Goal: Information Seeking & Learning: Compare options

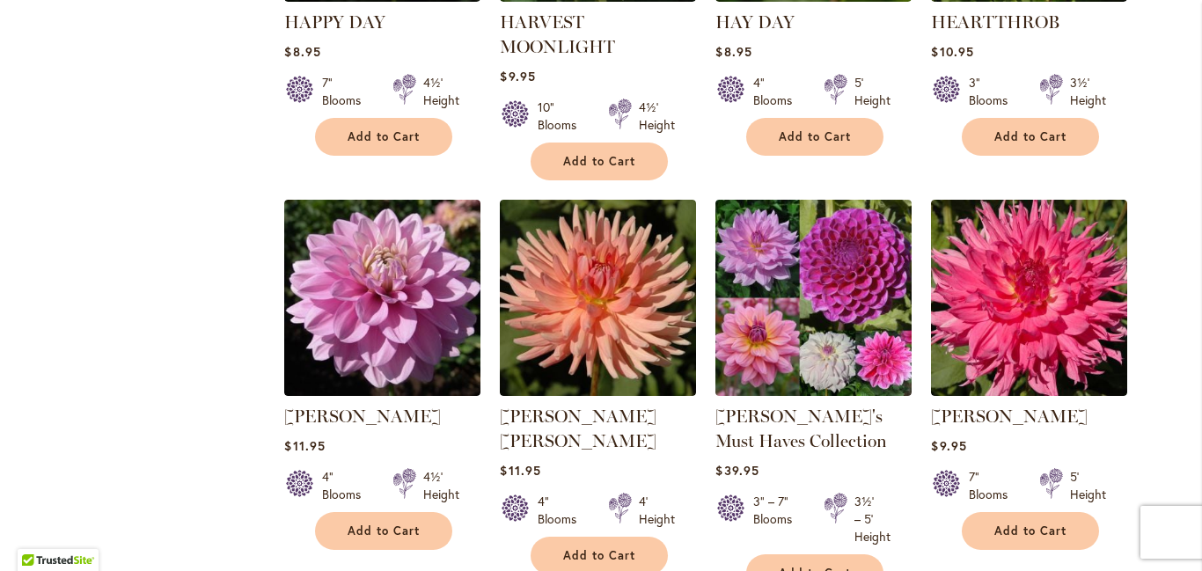
scroll to position [4084, 0]
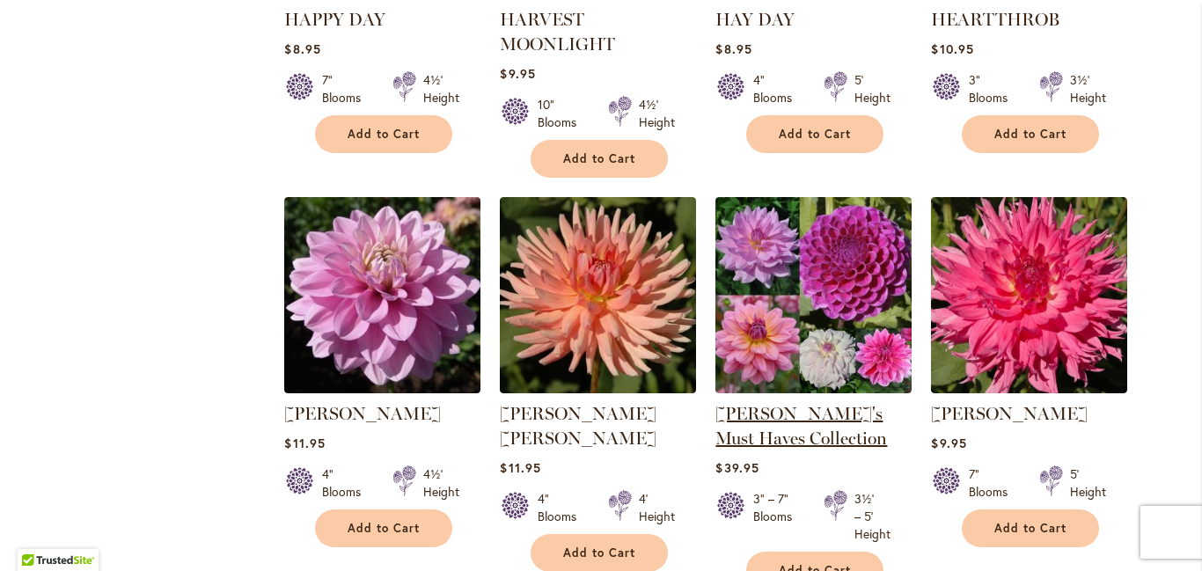
type input "**********"
click at [786, 403] on link "Heather's Must Haves Collection" at bounding box center [801, 426] width 172 height 46
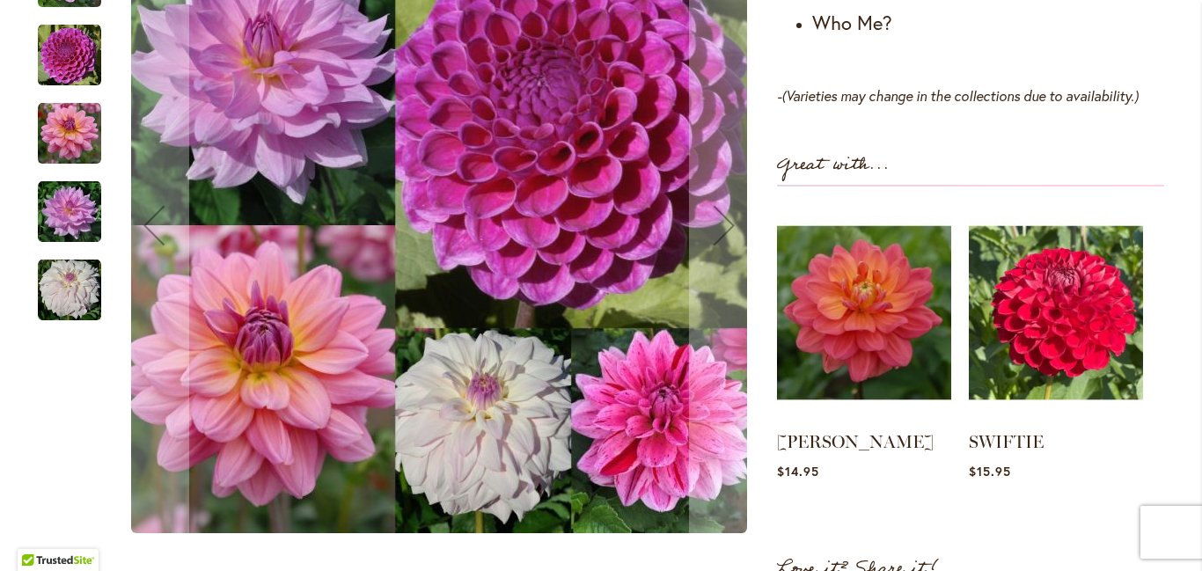
scroll to position [1406, 0]
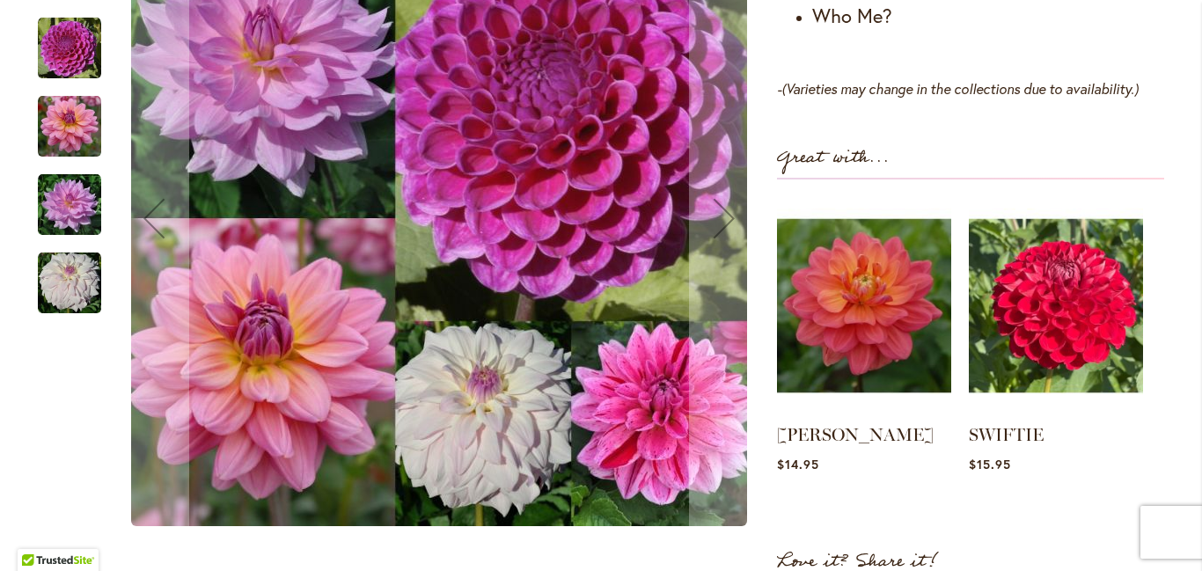
type input "**********"
click at [68, 252] on img "WHO ME?" at bounding box center [69, 283] width 63 height 63
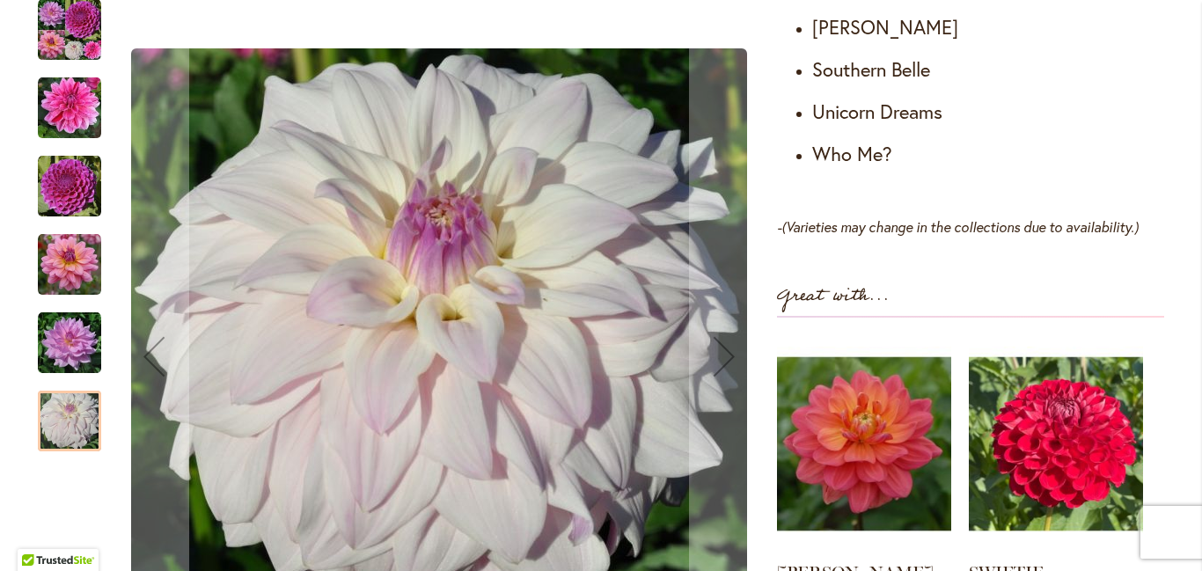
scroll to position [1255, 0]
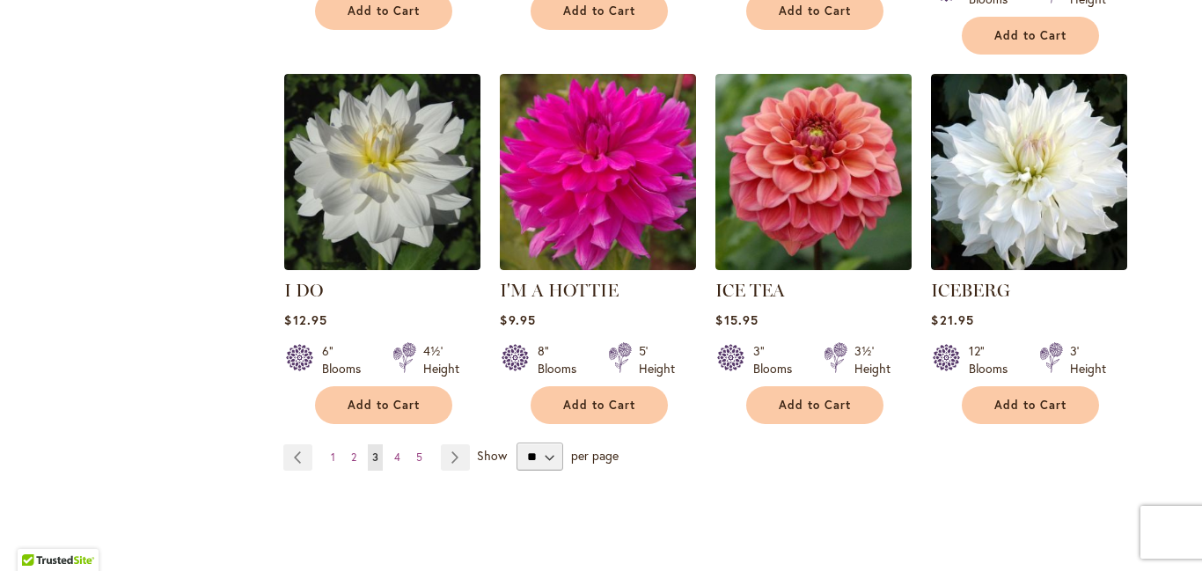
scroll to position [6071, 0]
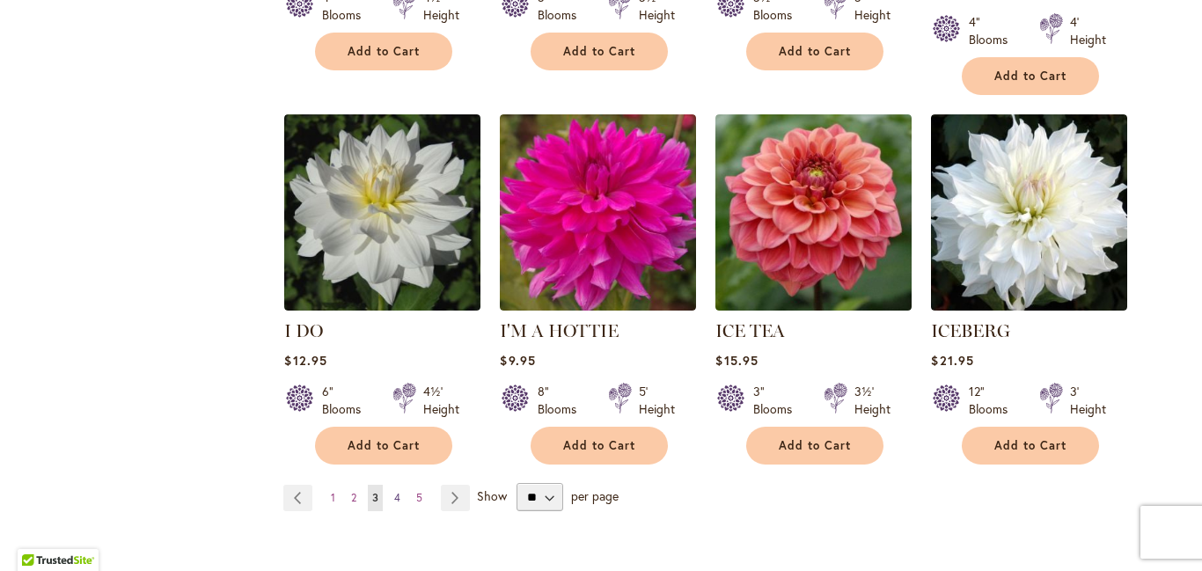
click at [396, 491] on span "4" at bounding box center [397, 497] width 6 height 13
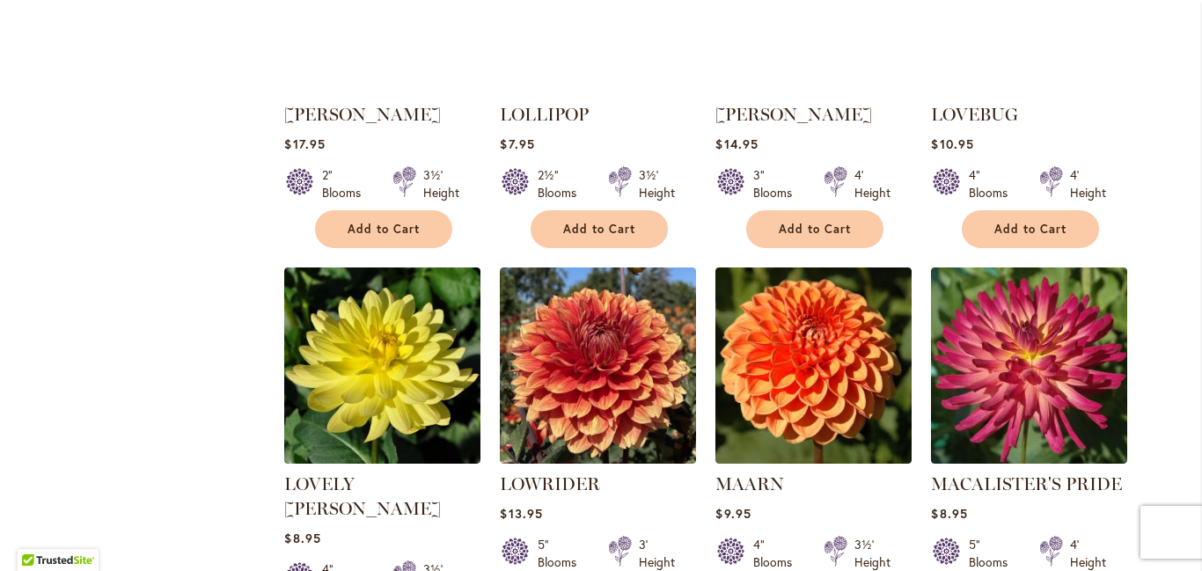
scroll to position [4747, 0]
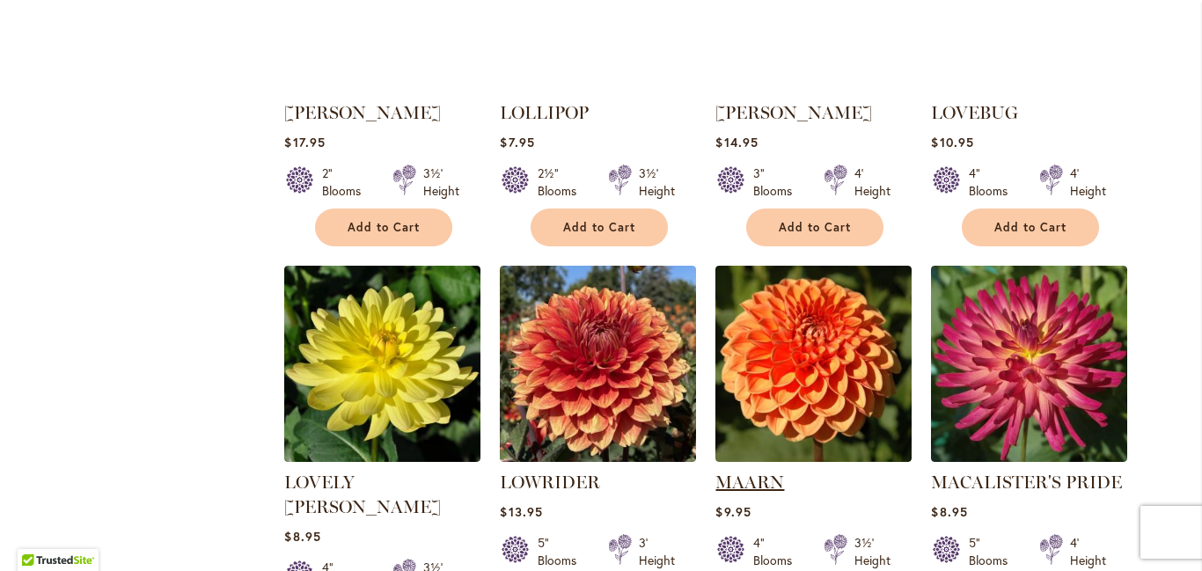
type input "**********"
click at [759, 471] on link "MAARN" at bounding box center [749, 481] width 69 height 21
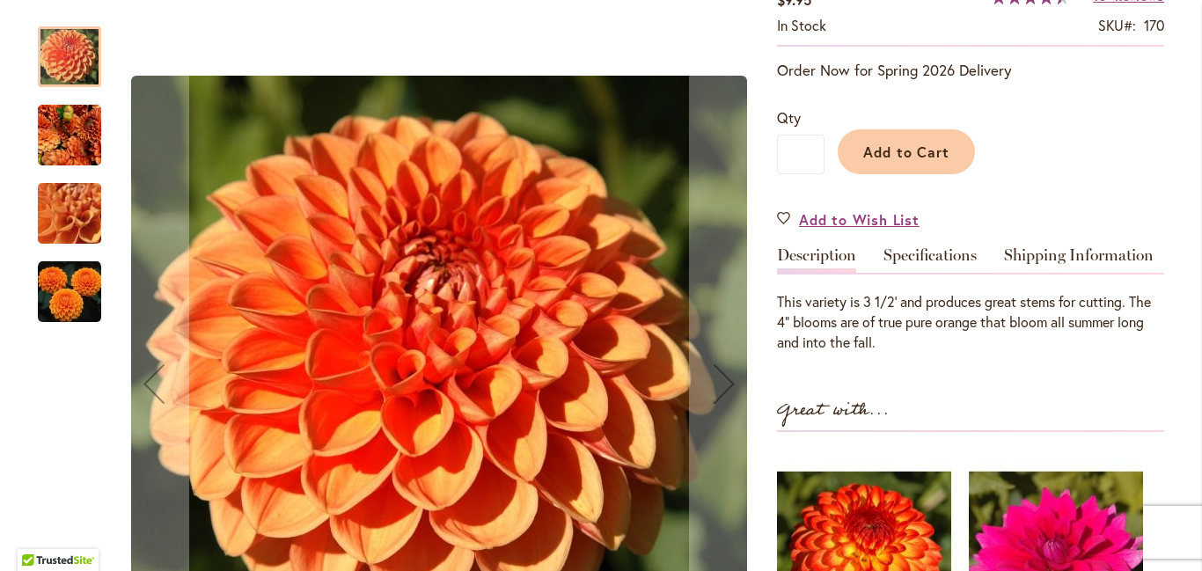
scroll to position [322, 0]
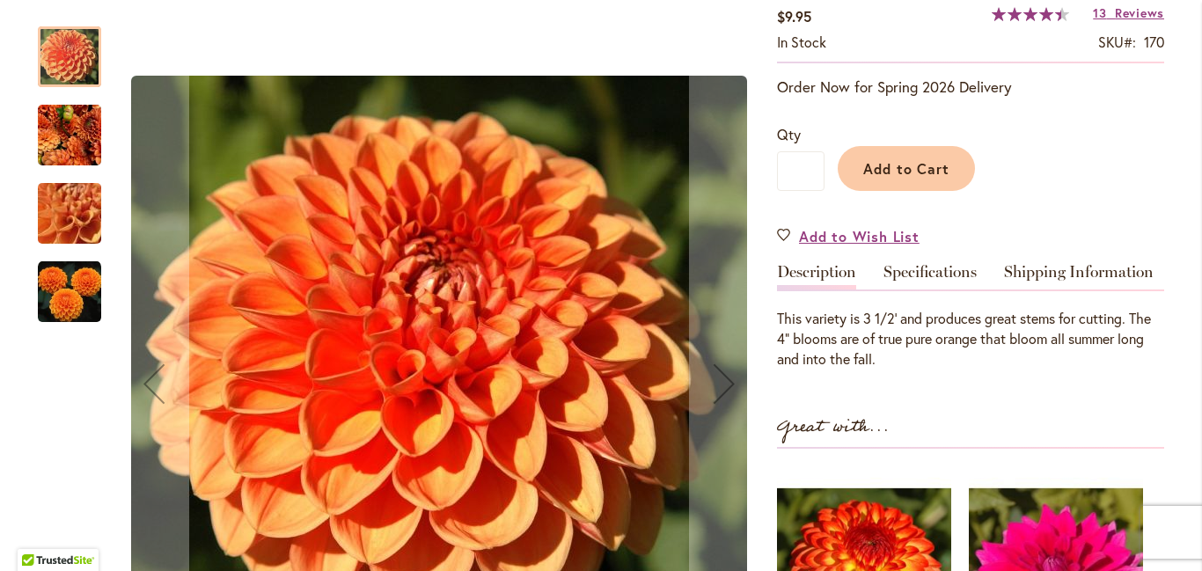
type input "**********"
click at [66, 121] on img "MAARN" at bounding box center [69, 134] width 63 height 69
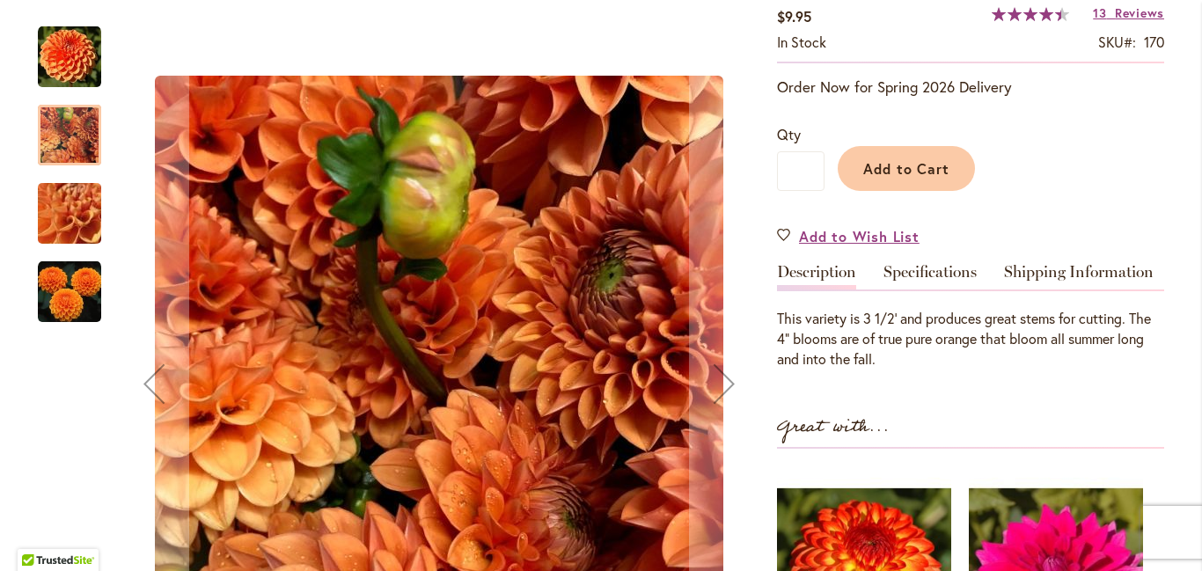
click at [64, 200] on img "MAARN" at bounding box center [69, 213] width 127 height 95
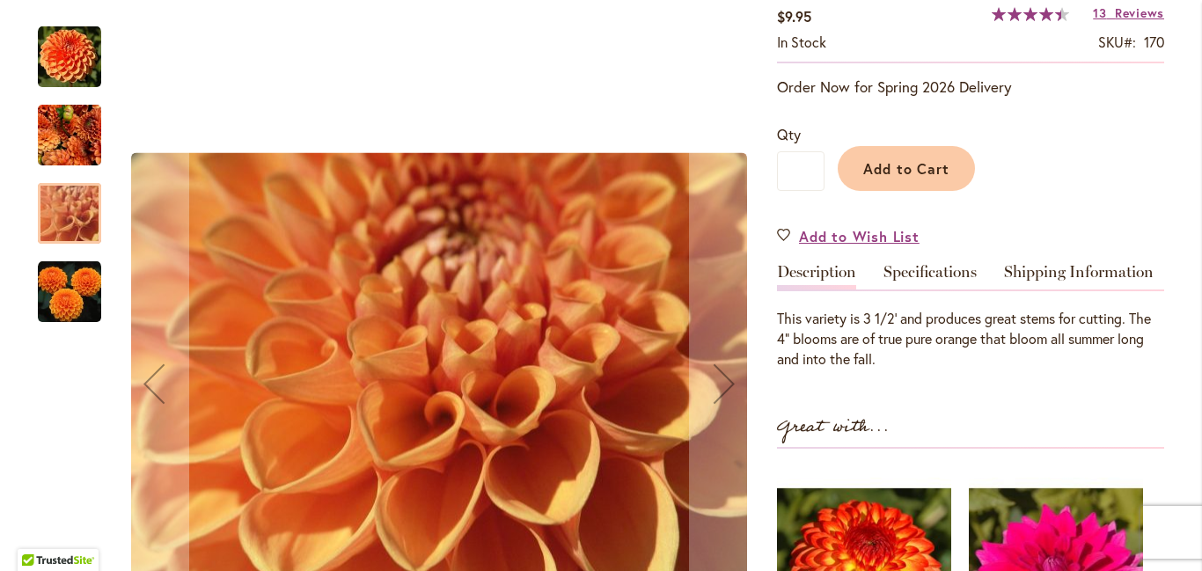
click at [63, 279] on img "MAARN" at bounding box center [69, 291] width 63 height 63
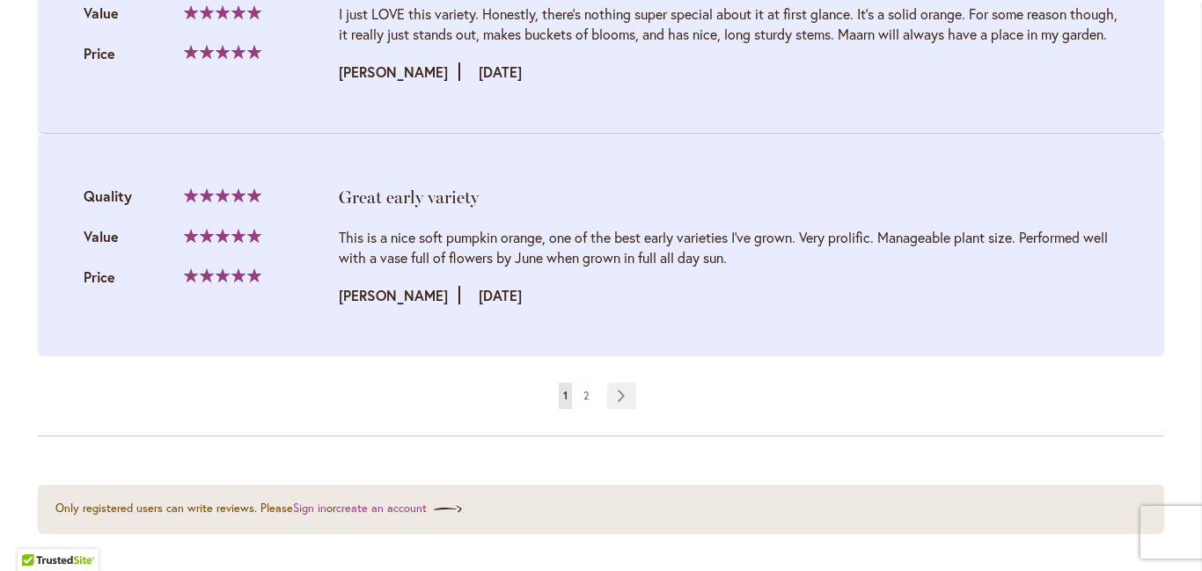
scroll to position [3743, 0]
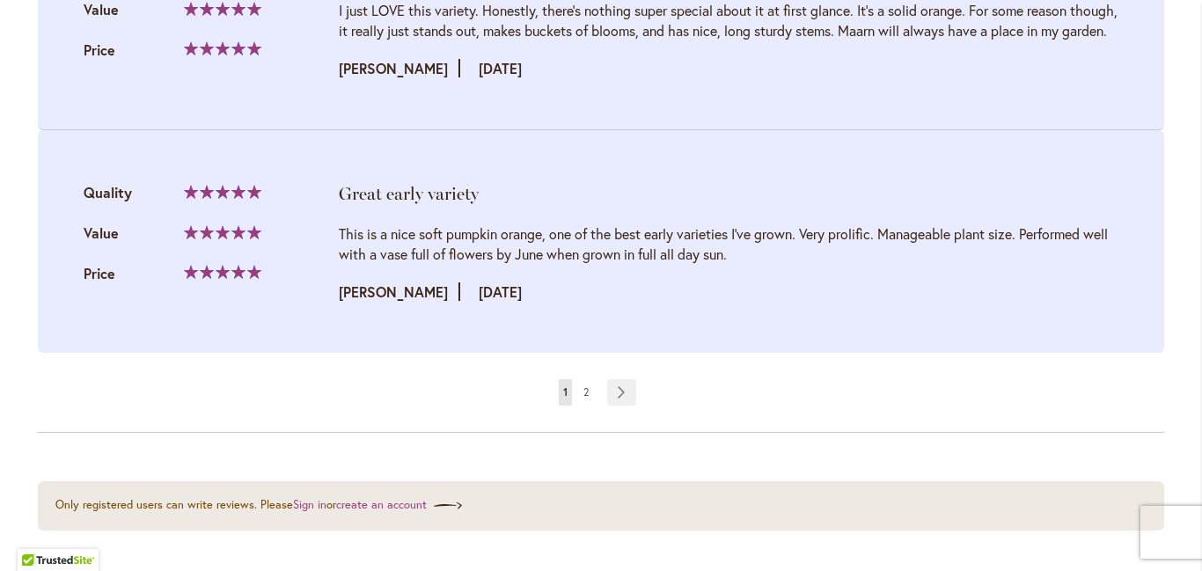
click at [584, 398] on span "2" at bounding box center [585, 391] width 5 height 13
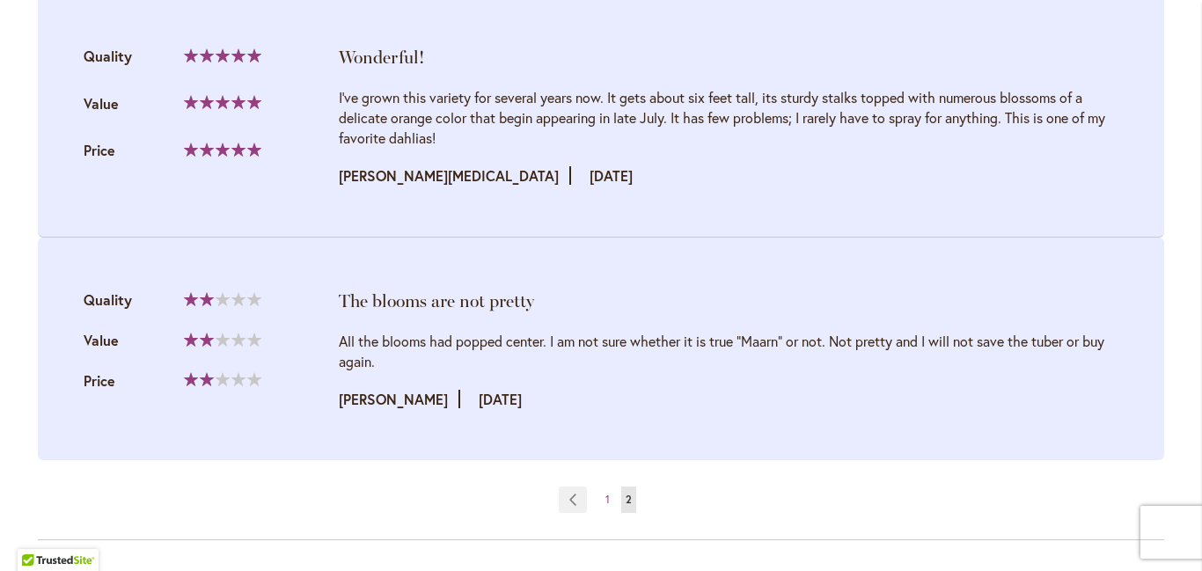
scroll to position [2154, 0]
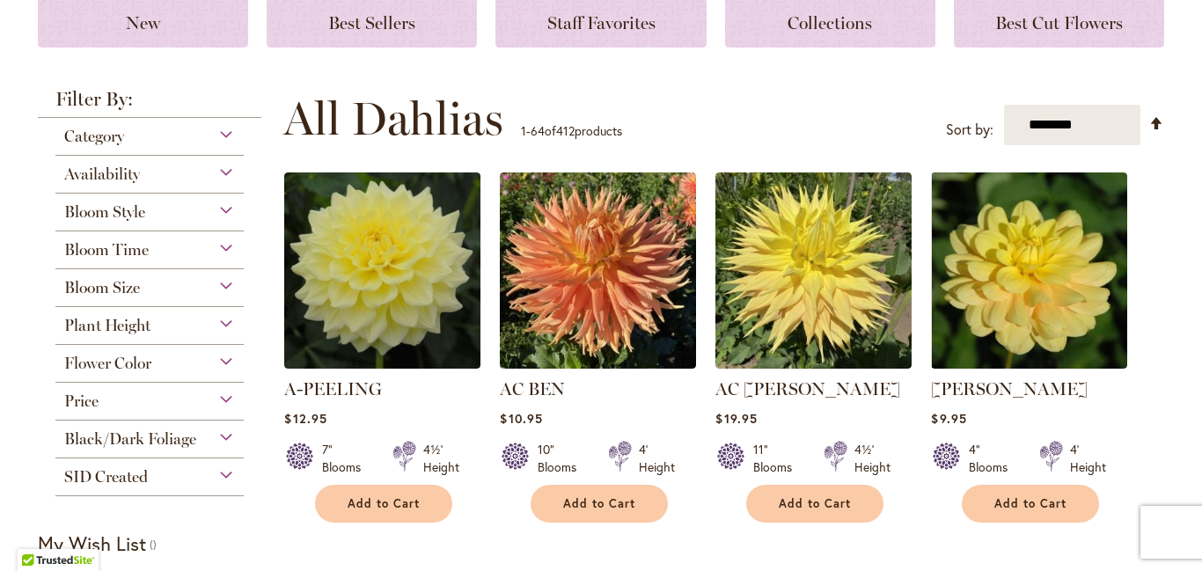
scroll to position [240, 0]
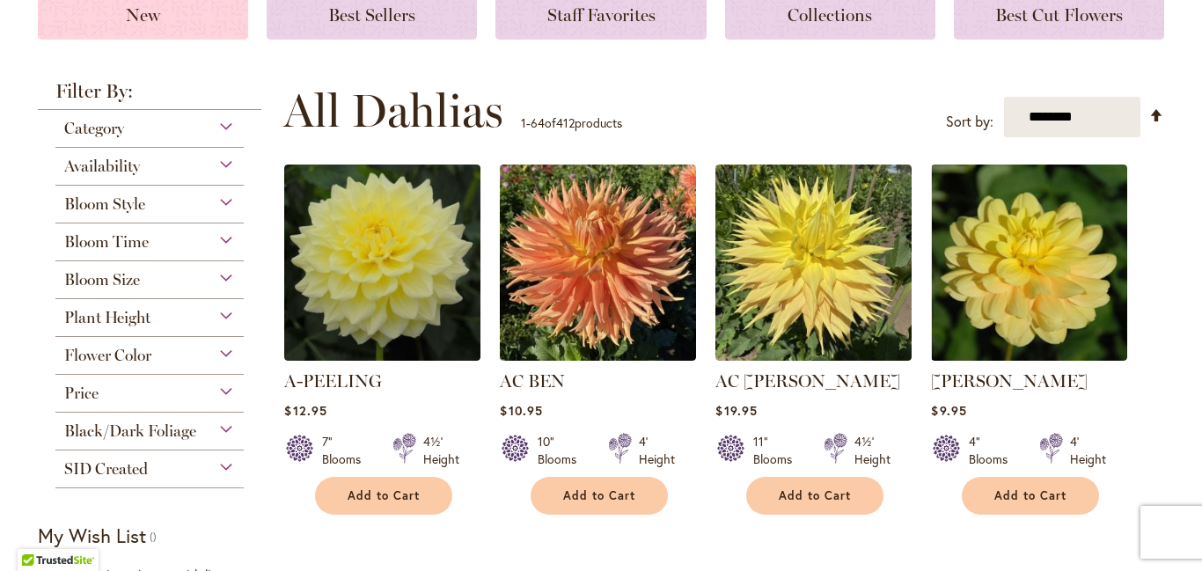
click at [142, 26] on span "New" at bounding box center [143, 14] width 34 height 21
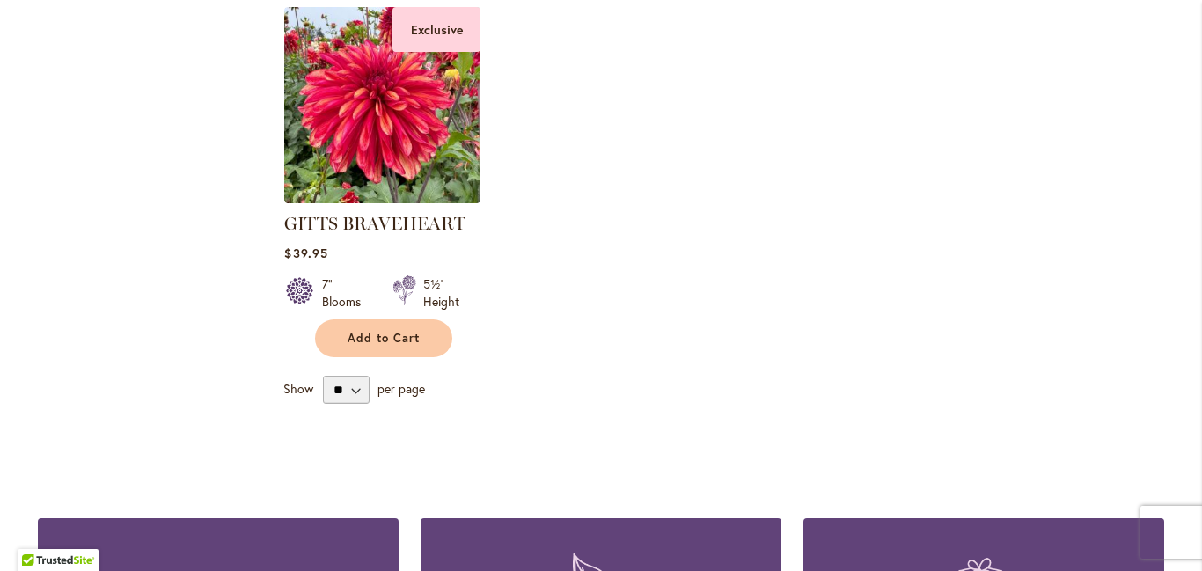
scroll to position [686, 0]
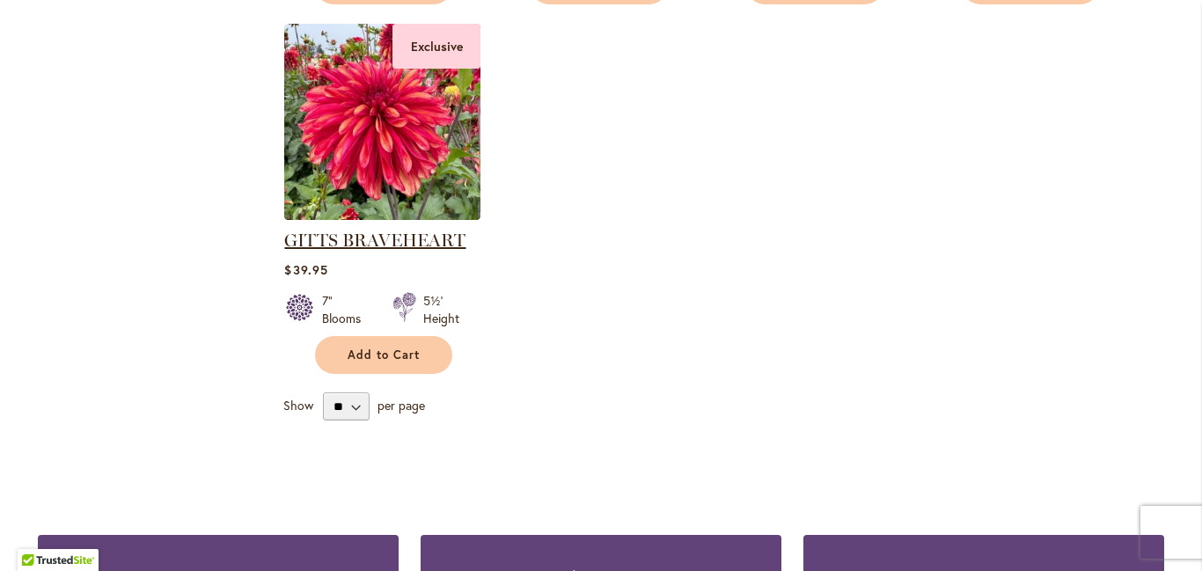
type input "**********"
click at [414, 251] on link "GITTS BRAVEHEART" at bounding box center [374, 240] width 181 height 21
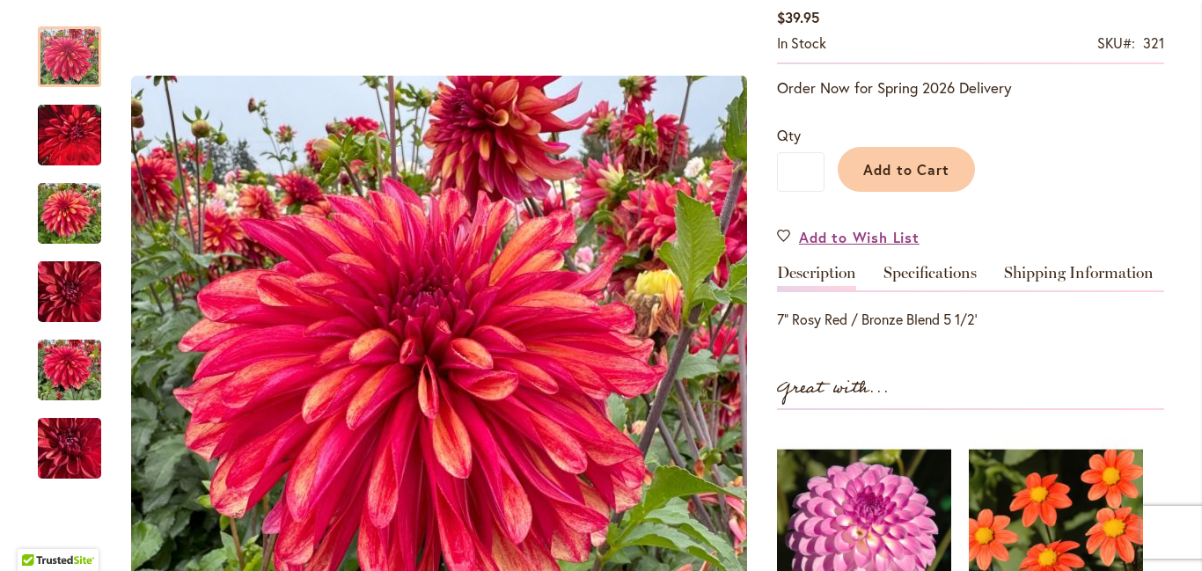
scroll to position [416, 0]
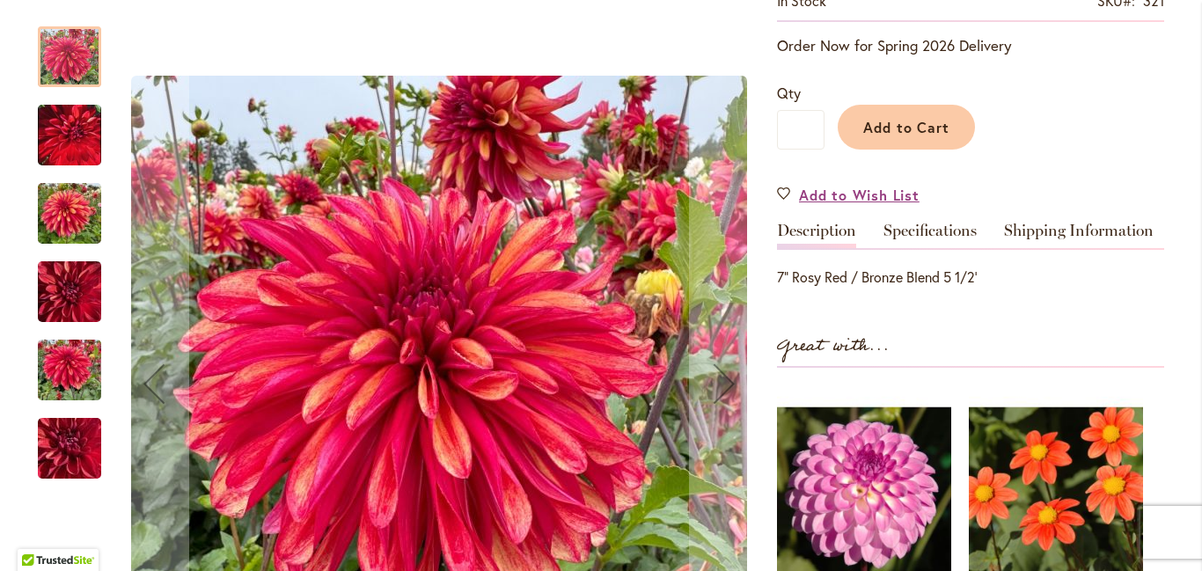
type input "**********"
click at [76, 130] on img "GITTS BRAVEHEART" at bounding box center [69, 134] width 63 height 79
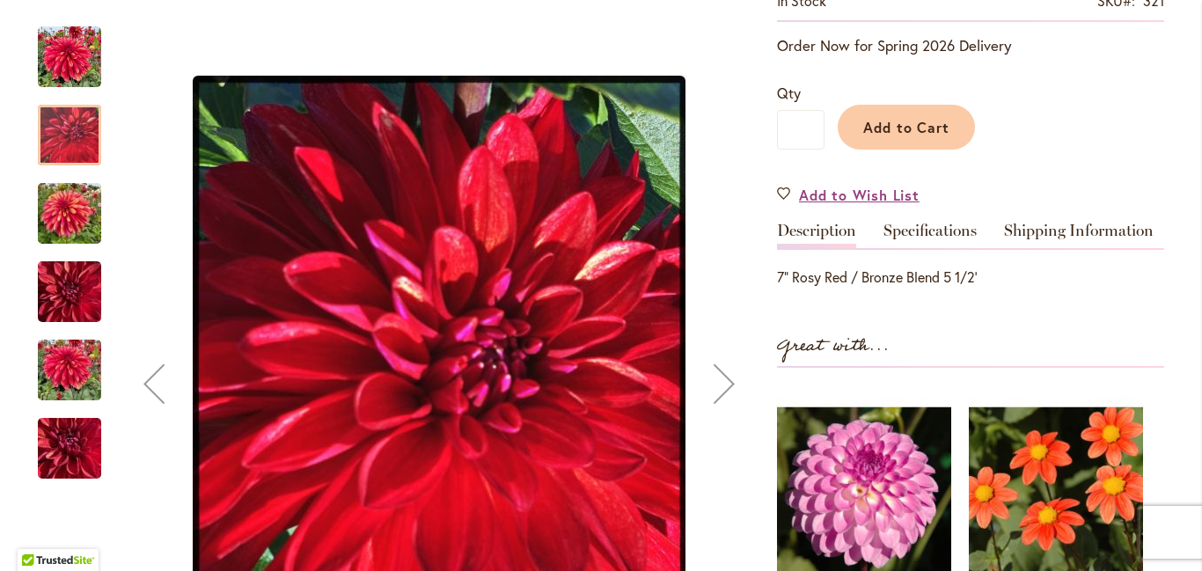
click at [64, 208] on img "GITTS BRAVEHEART" at bounding box center [69, 214] width 63 height 84
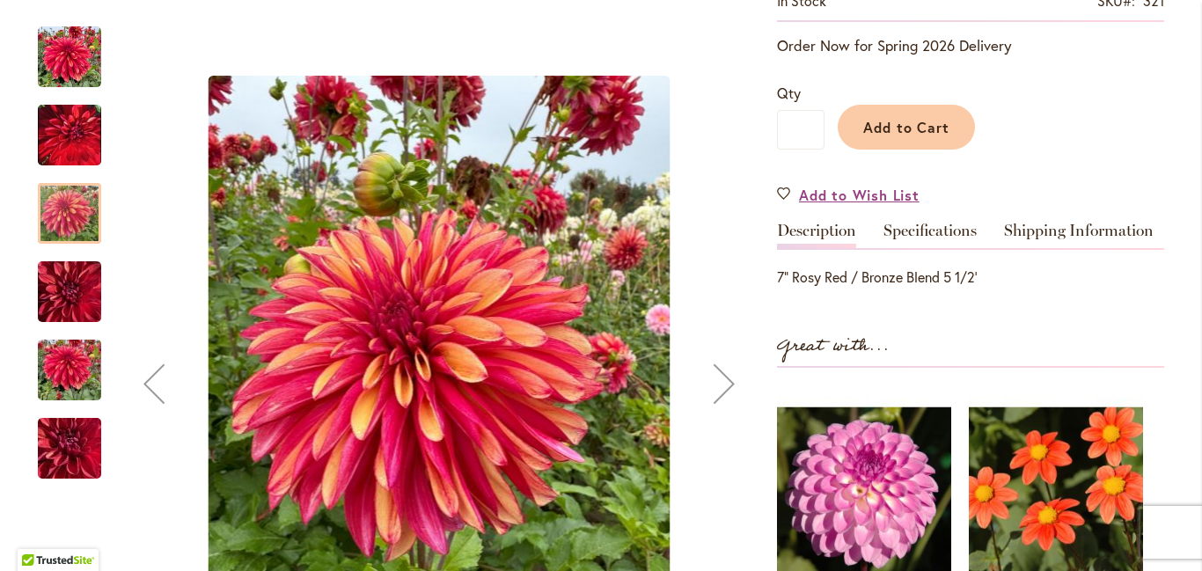
click at [59, 286] on img "GITTS BRAVEHEART" at bounding box center [69, 292] width 63 height 84
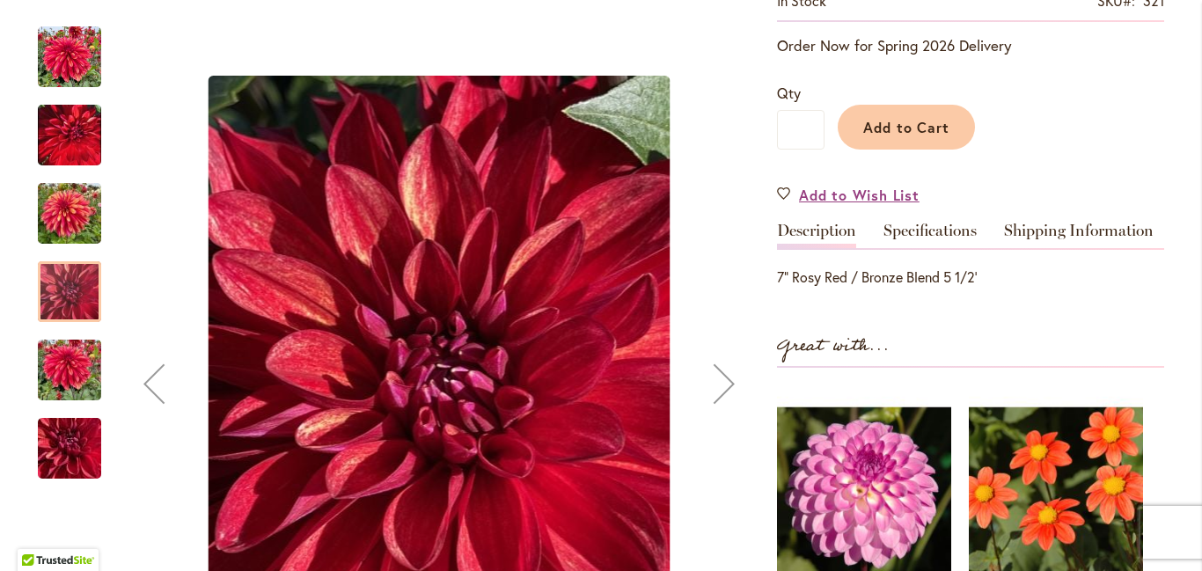
click at [55, 348] on img "GITTS BRAVEHEART" at bounding box center [69, 370] width 63 height 84
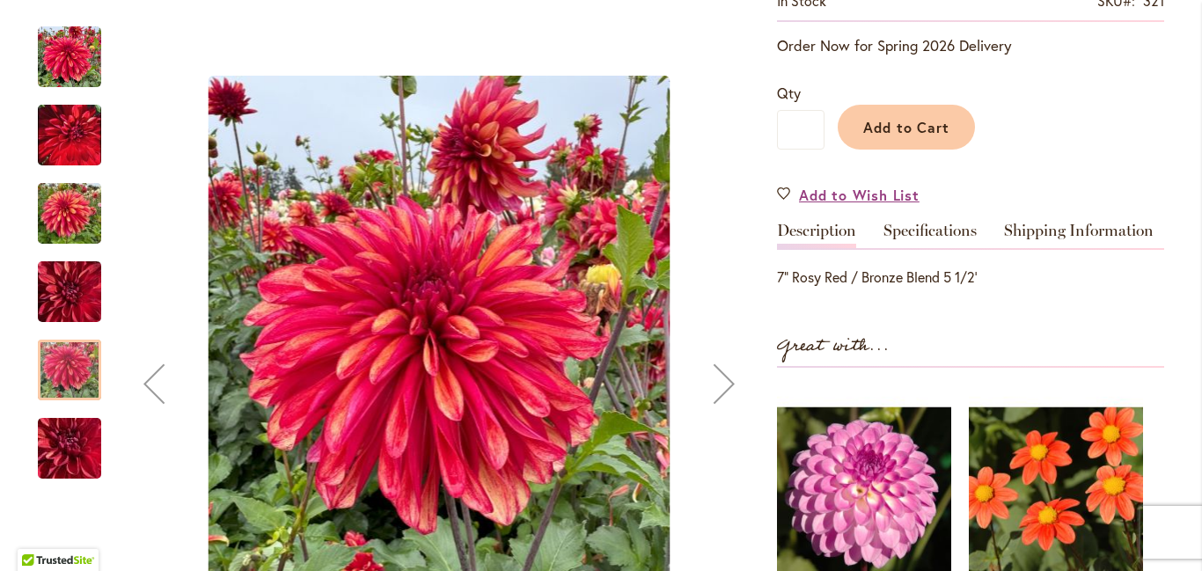
click at [69, 62] on img "GITTS BRAVEHEART" at bounding box center [69, 57] width 63 height 63
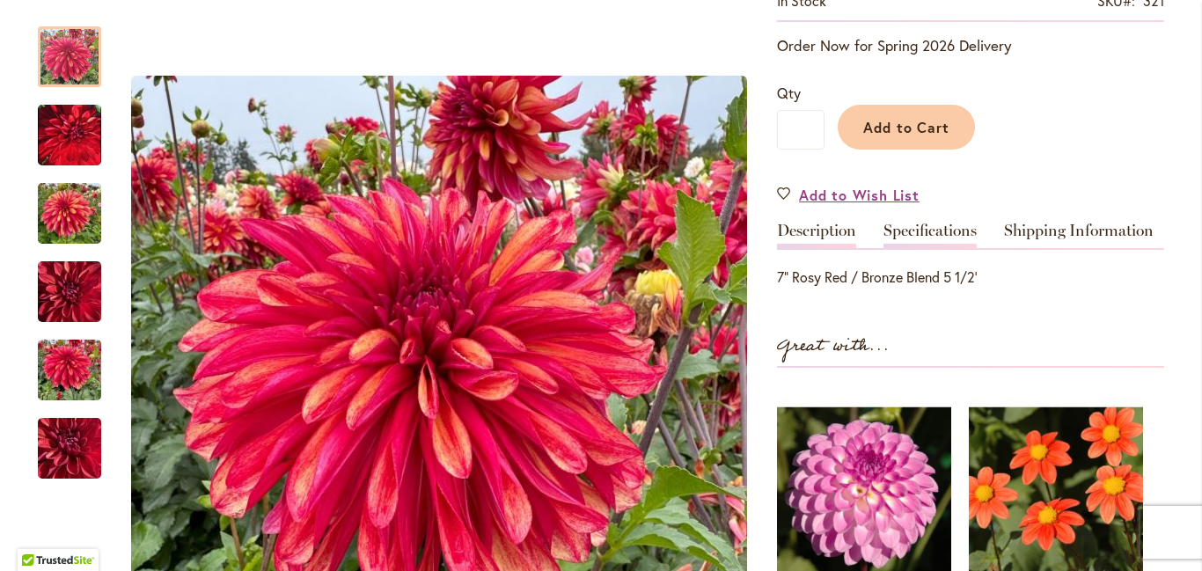
click at [917, 243] on link "Specifications" at bounding box center [929, 236] width 93 height 26
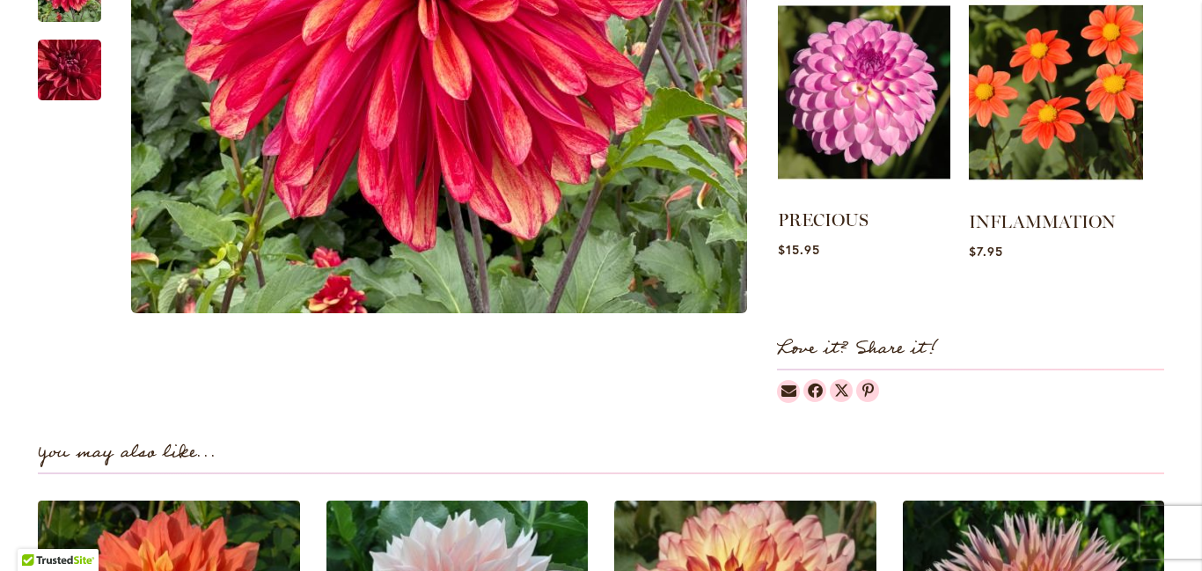
scroll to position [1143, 0]
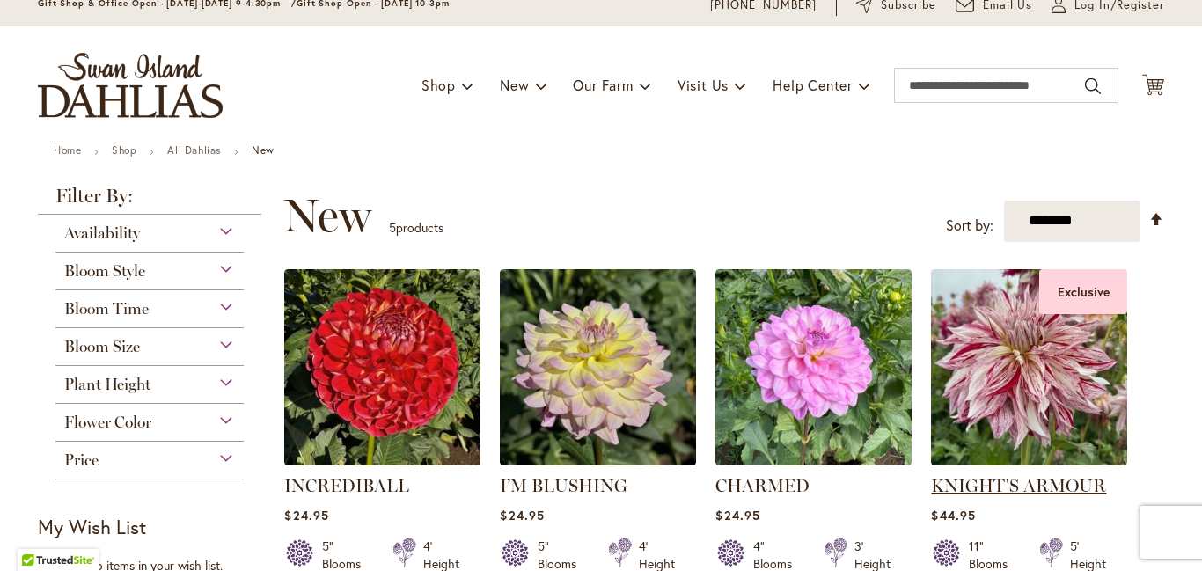
scroll to position [225, 0]
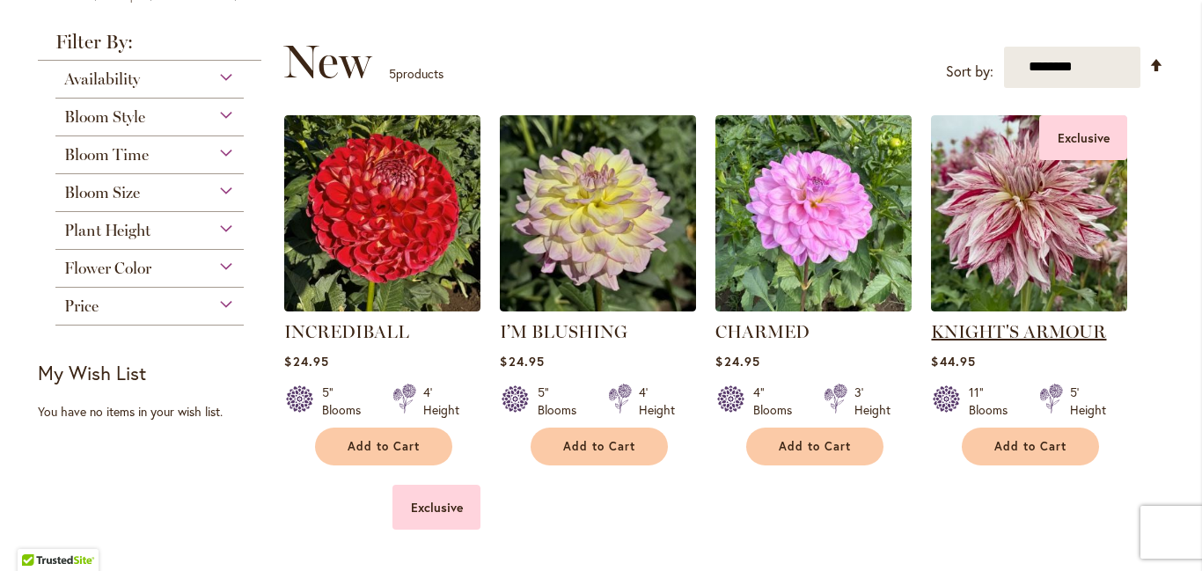
click at [1016, 342] on link "KNIGHT'S ARMOUR" at bounding box center [1018, 331] width 175 height 21
type input "**********"
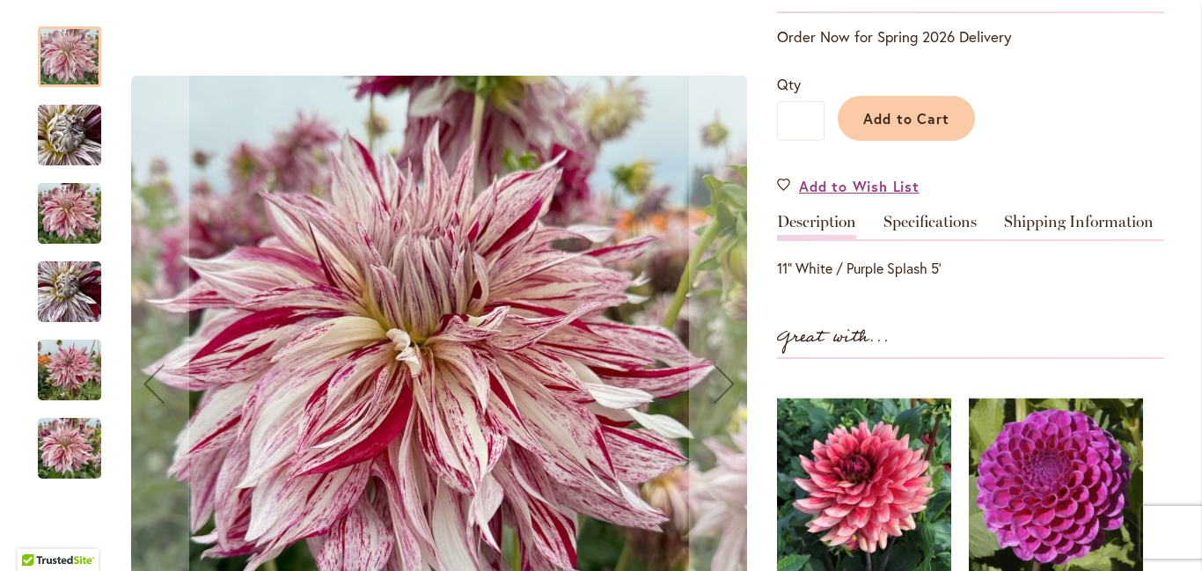
scroll to position [417, 0]
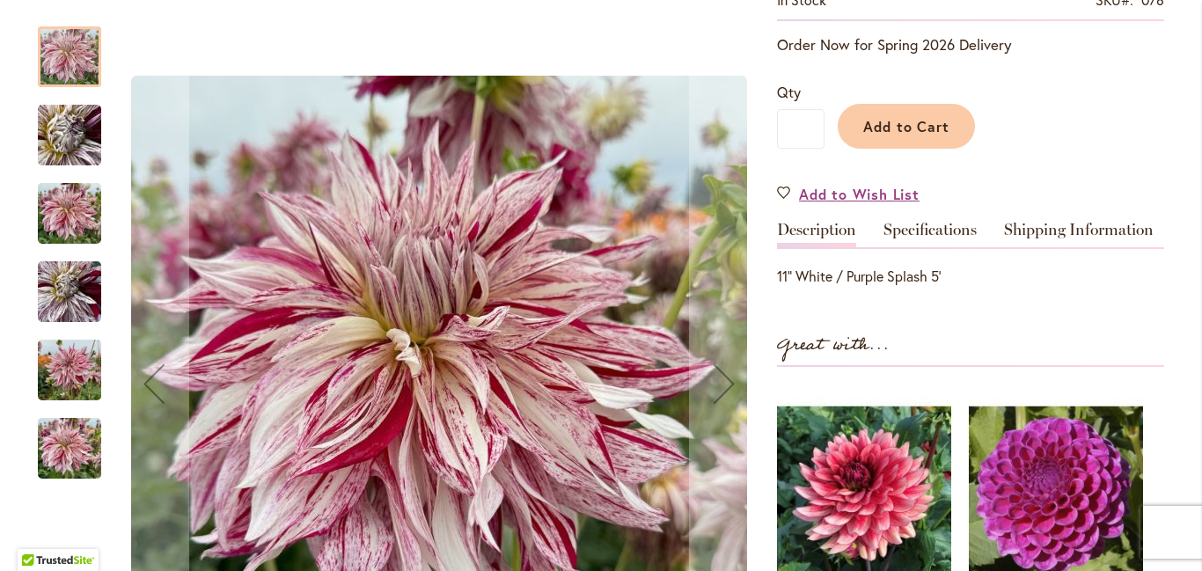
type input "**********"
click at [64, 126] on img "KNIGHT'S ARMOUR" at bounding box center [69, 135] width 127 height 95
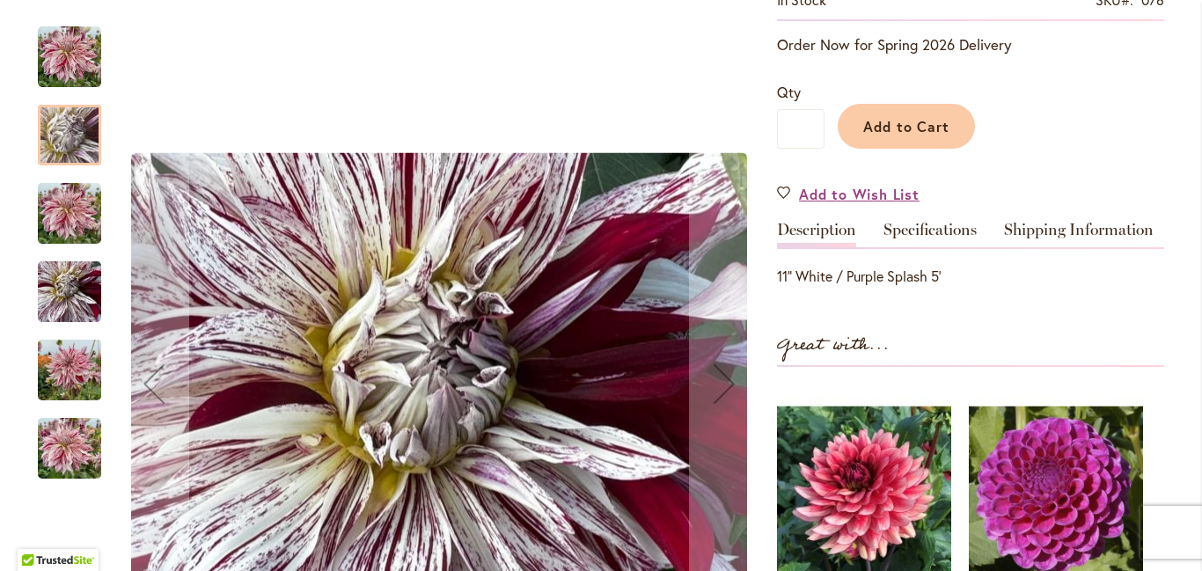
click at [64, 216] on img "KNIGHT'S ARMOUR" at bounding box center [69, 214] width 63 height 84
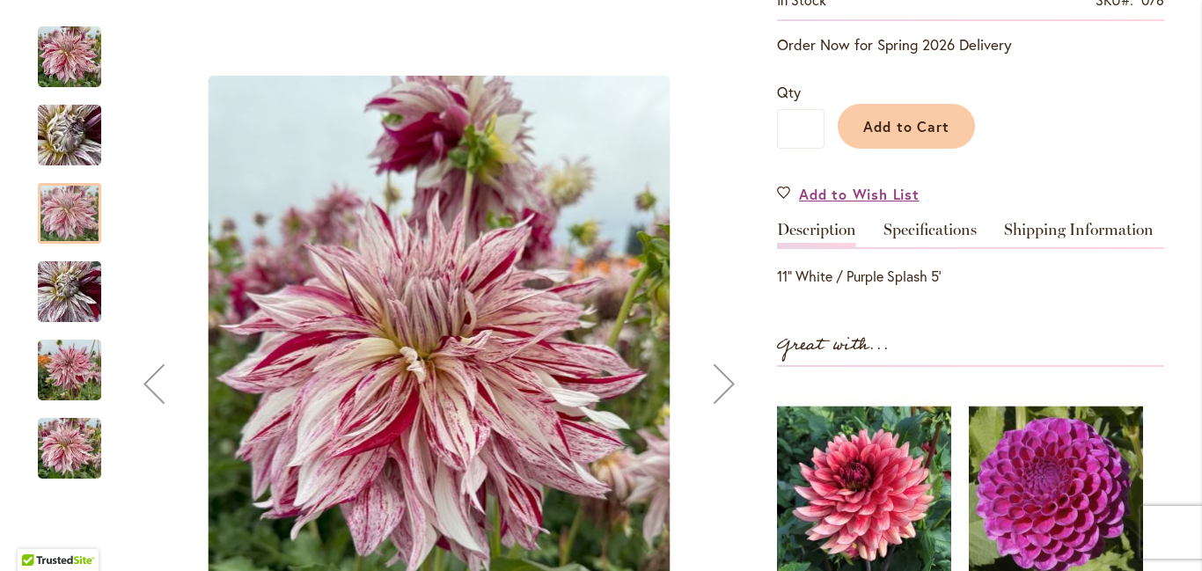
click at [65, 288] on img "KNIGHT'S ARMOUR" at bounding box center [69, 292] width 63 height 84
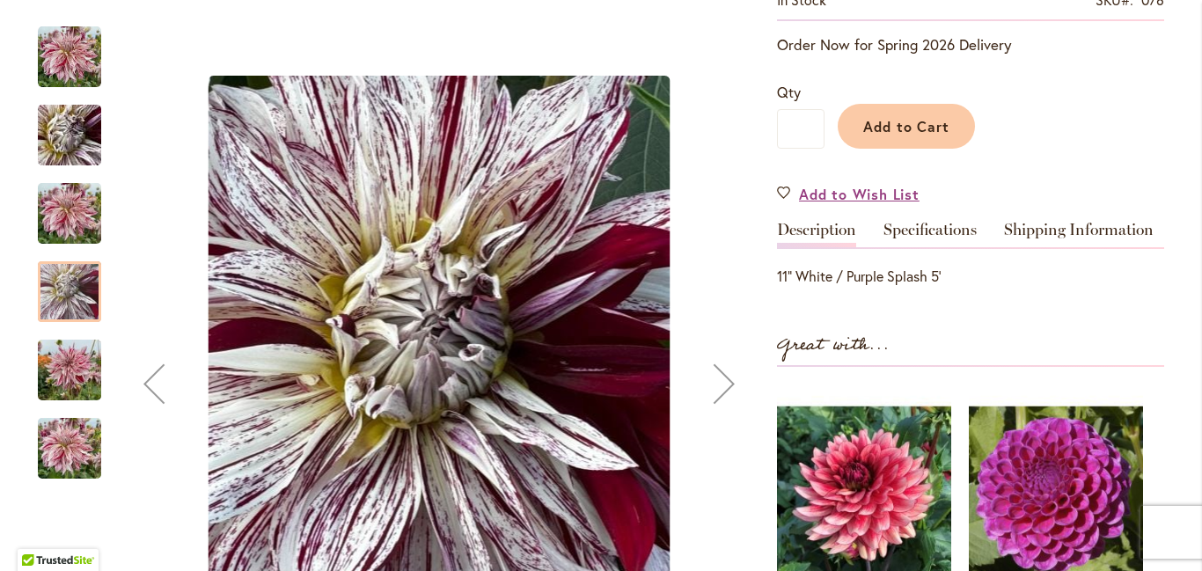
click at [65, 359] on img "KNIGHT'S ARMOUR" at bounding box center [69, 370] width 63 height 84
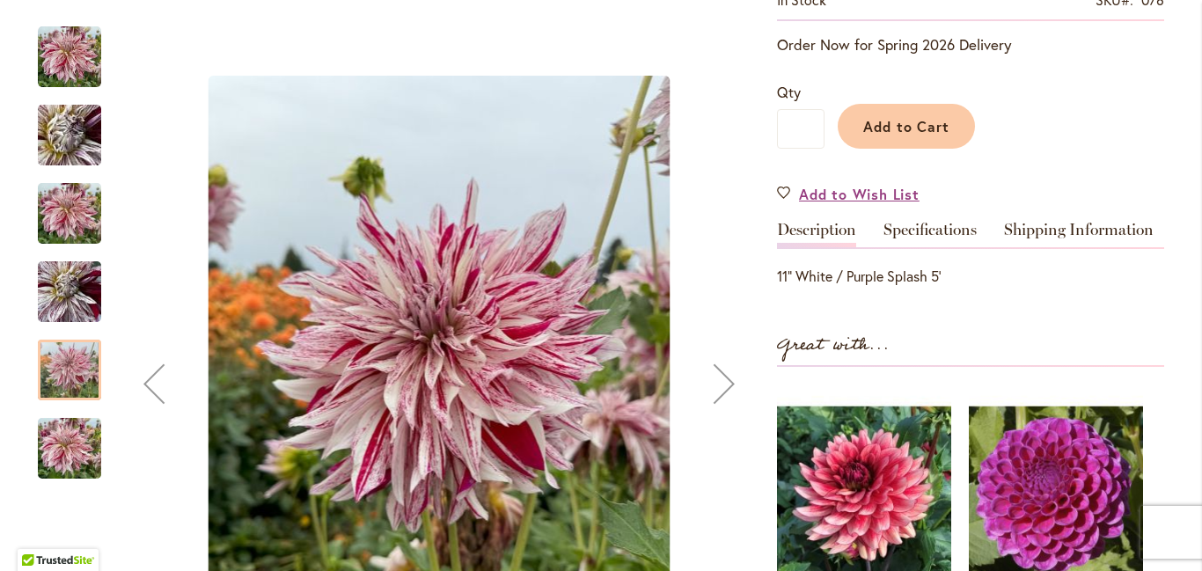
click at [62, 427] on img "KNIGHT'S ARMOUR" at bounding box center [69, 448] width 63 height 84
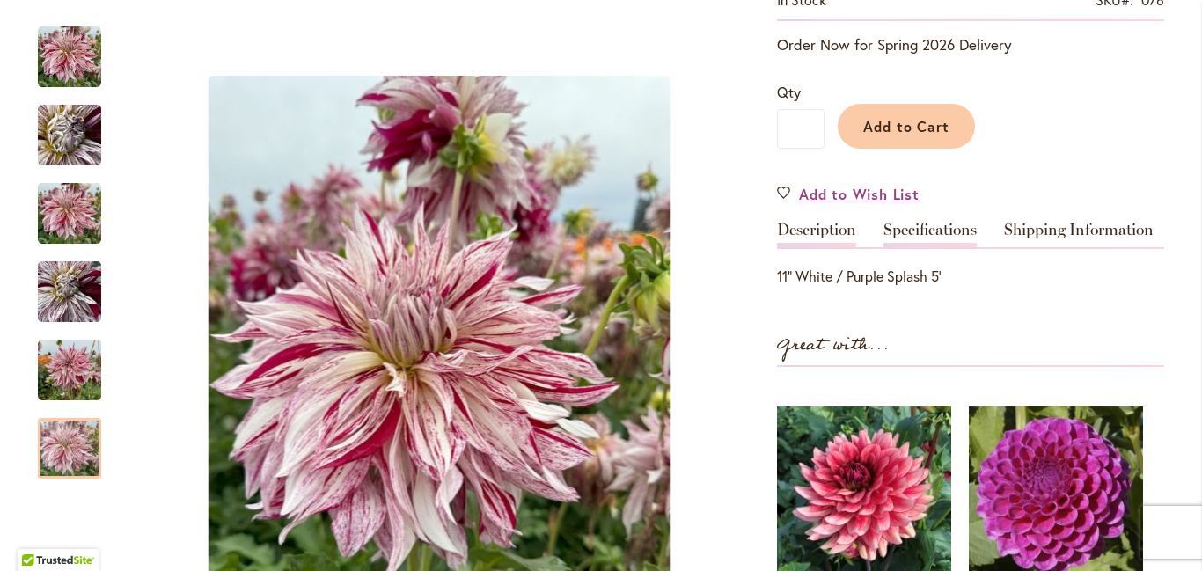
click at [938, 245] on link "Specifications" at bounding box center [929, 235] width 93 height 26
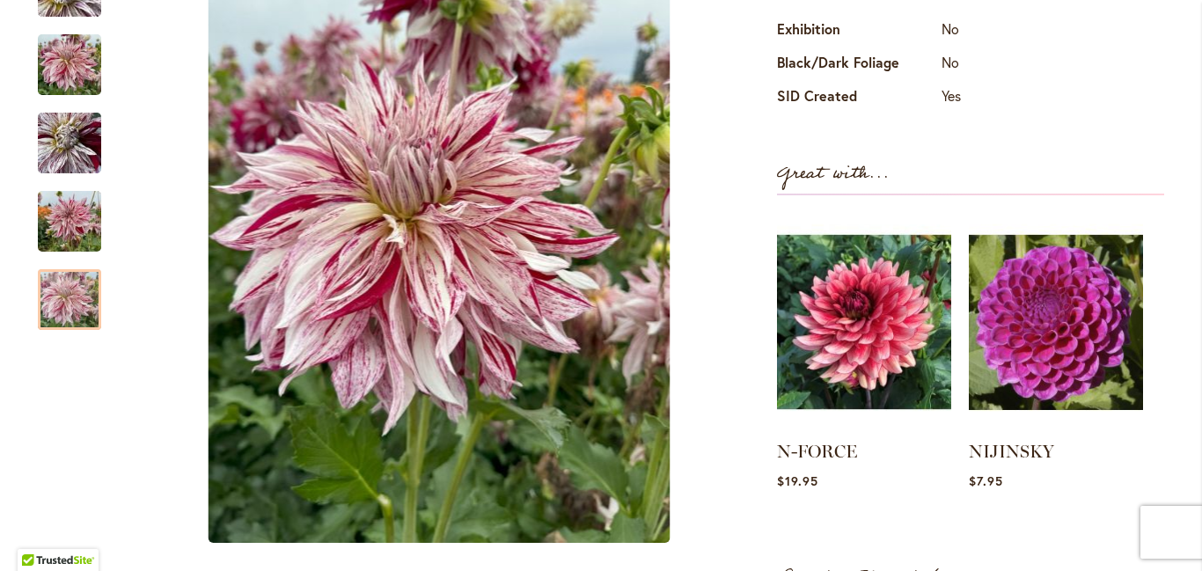
scroll to position [932, 0]
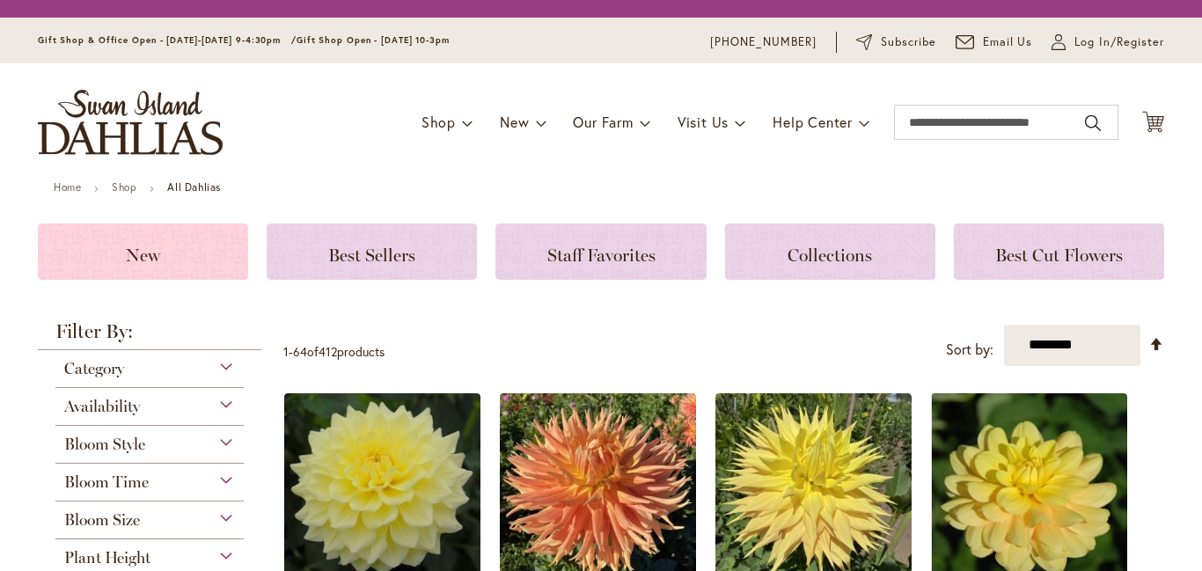
click at [131, 265] on span "New" at bounding box center [143, 255] width 34 height 21
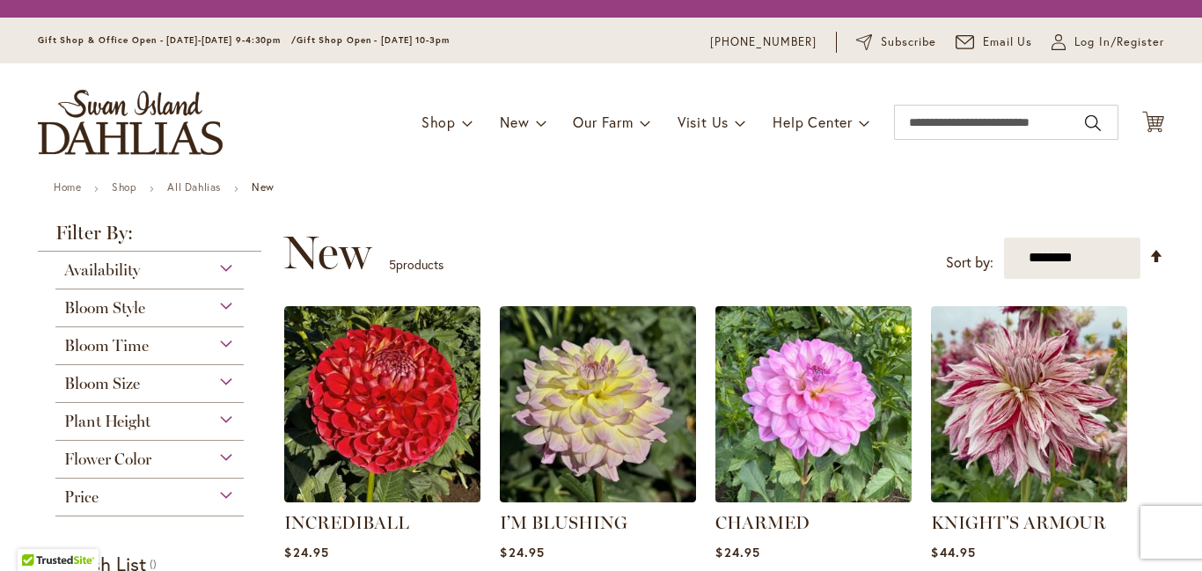
scroll to position [144, 0]
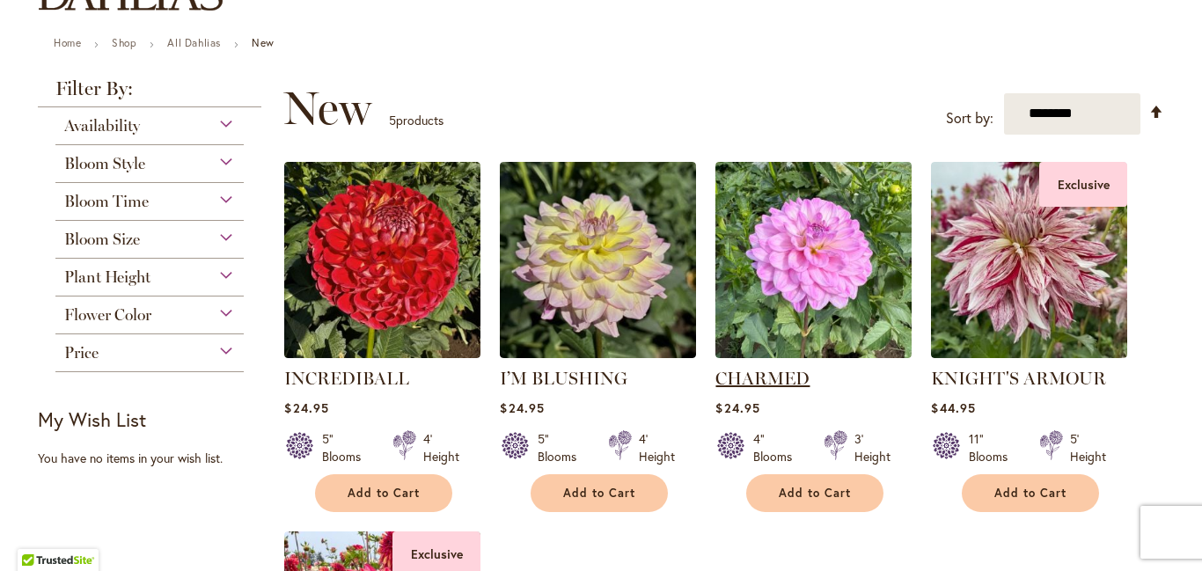
click at [781, 389] on link "CHARMED" at bounding box center [762, 378] width 94 height 21
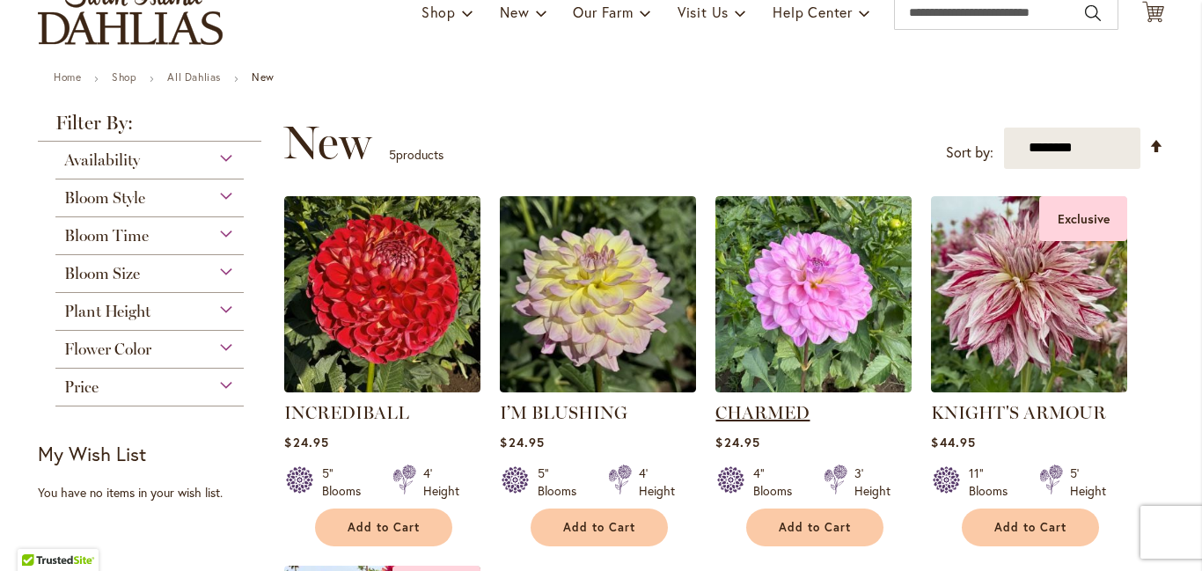
scroll to position [178, 0]
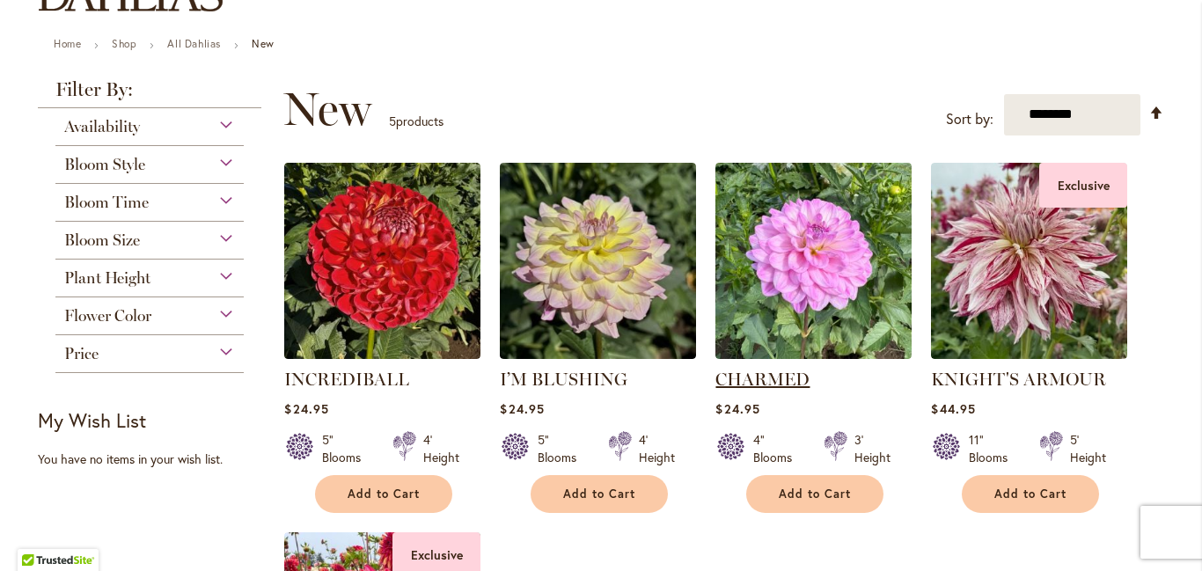
type input "**********"
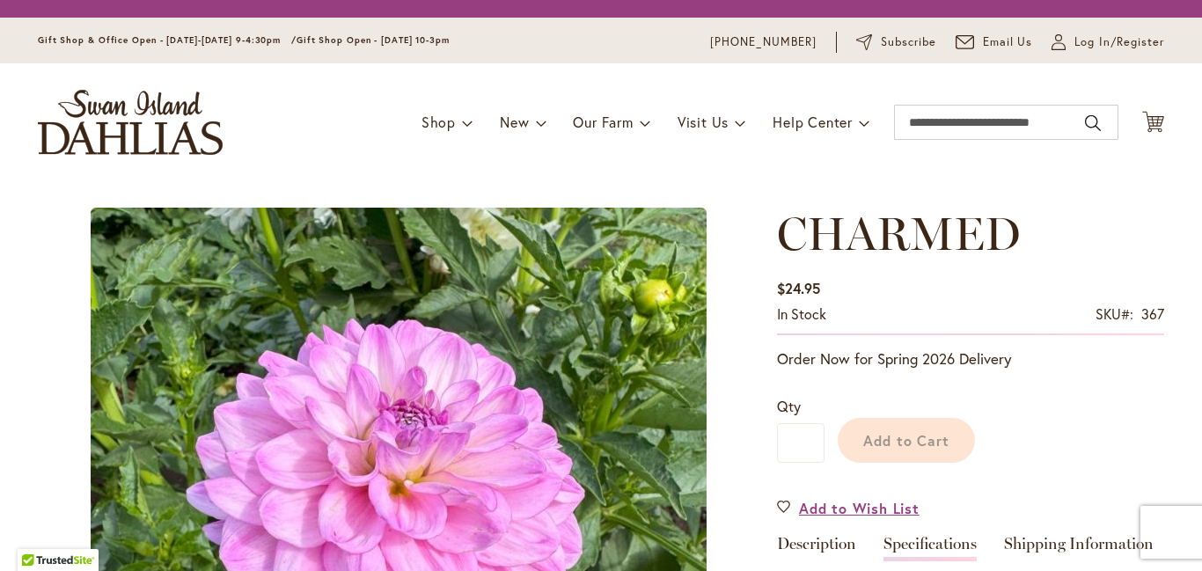
scroll to position [272, 0]
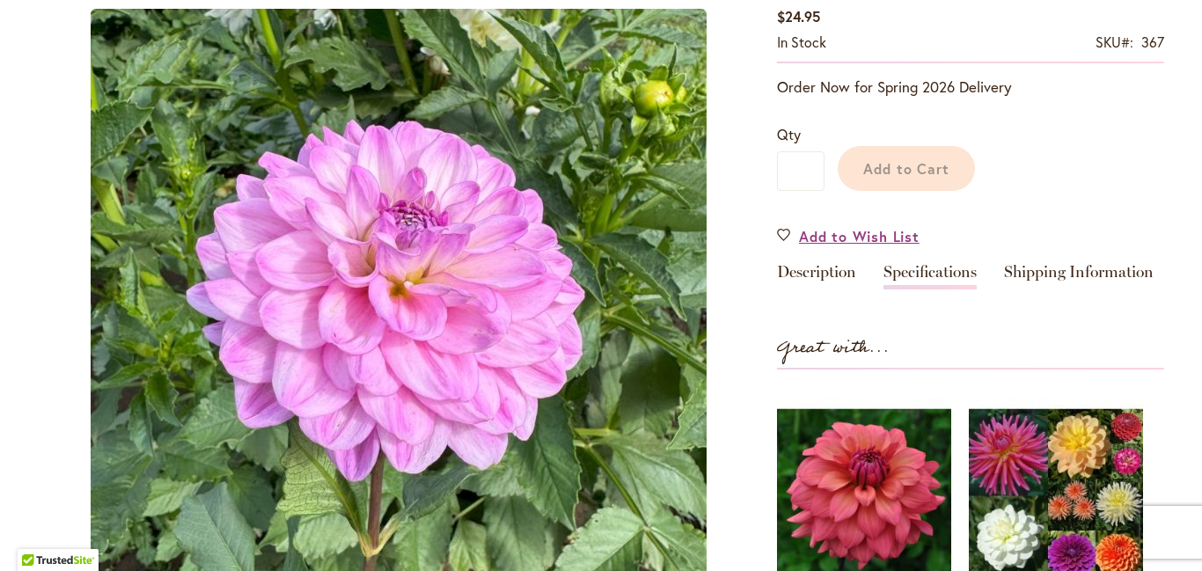
click at [949, 286] on link "Specifications" at bounding box center [929, 277] width 93 height 26
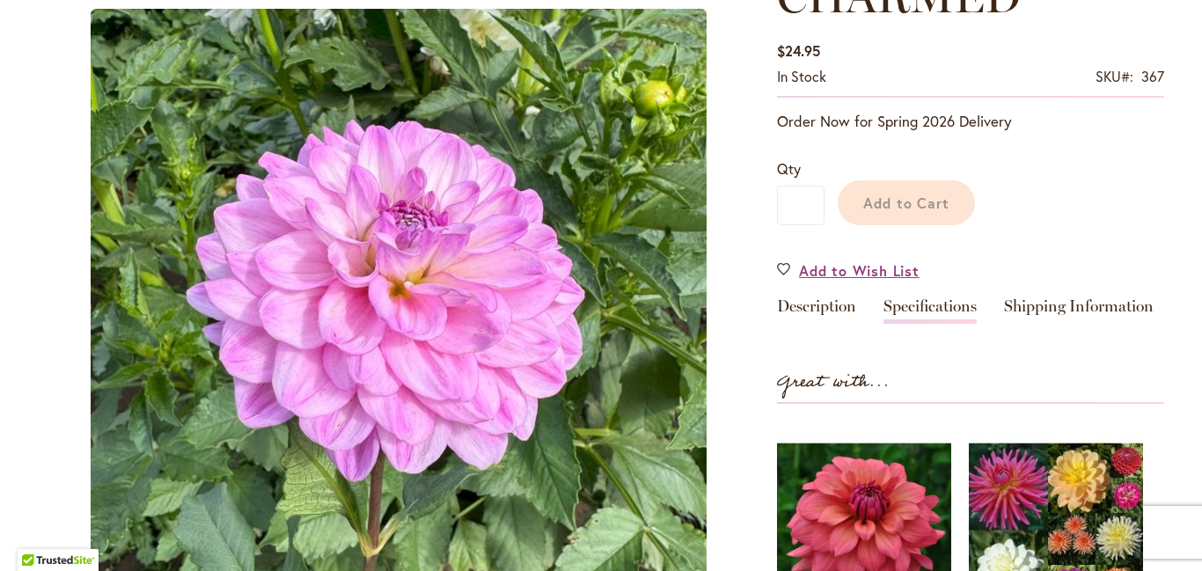
scroll to position [321, 0]
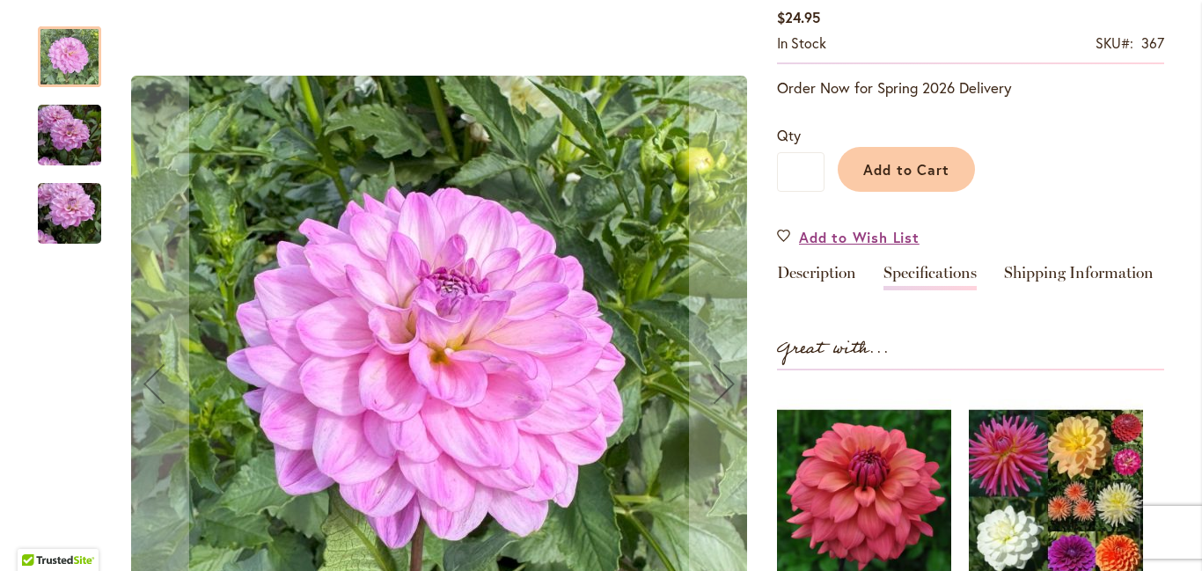
type input "**********"
click at [947, 290] on link "Specifications" at bounding box center [929, 278] width 93 height 26
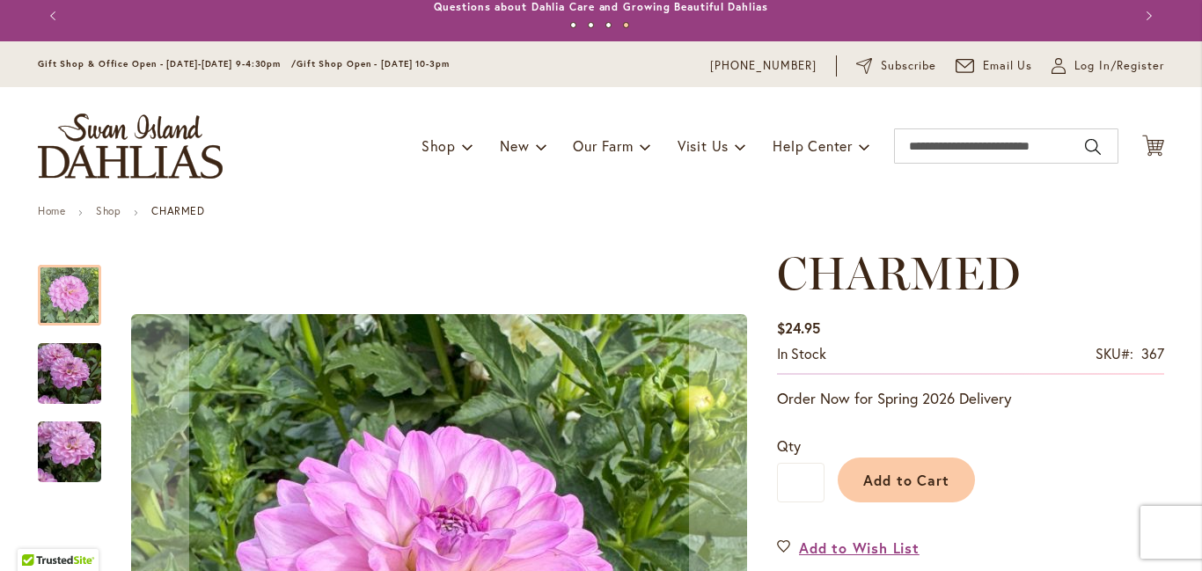
scroll to position [0, 0]
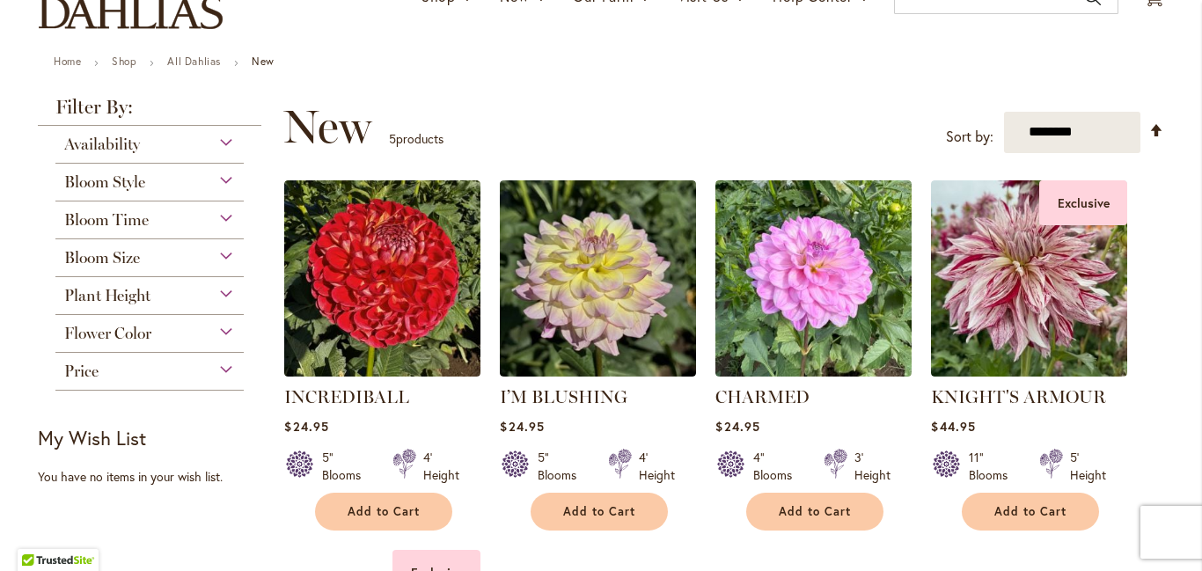
scroll to position [158, 0]
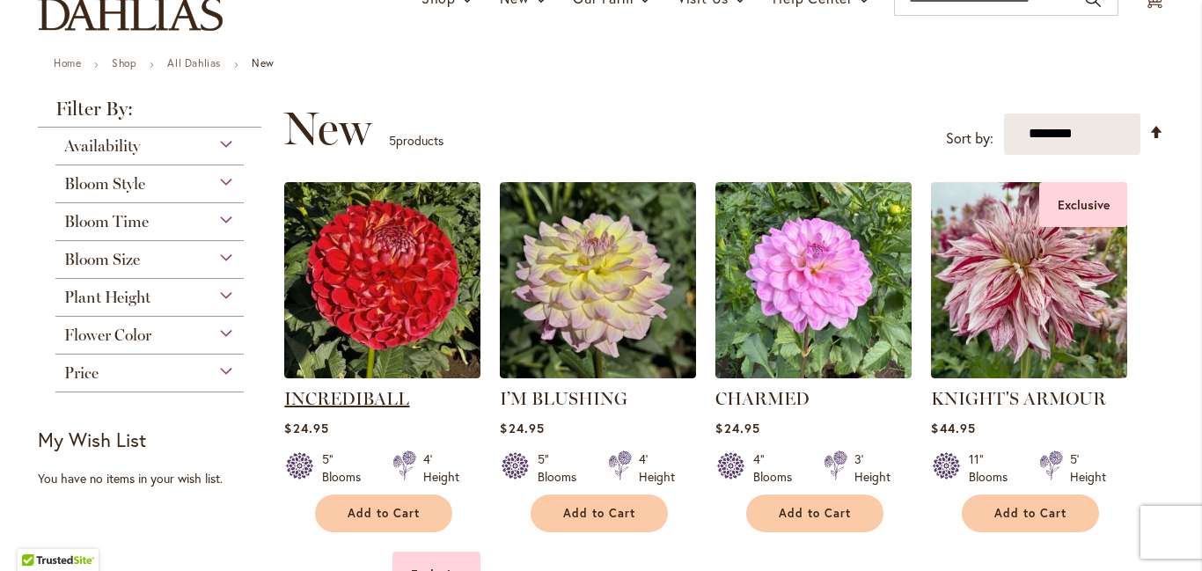
type input "**********"
click at [373, 409] on link "INCREDIBALL" at bounding box center [346, 398] width 125 height 21
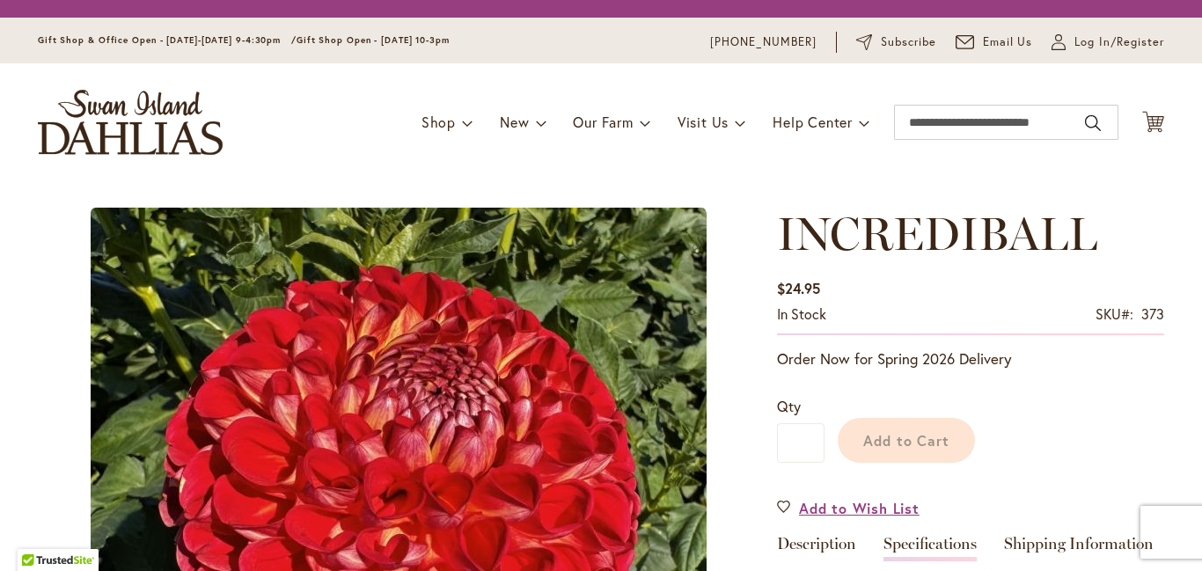
scroll to position [208, 0]
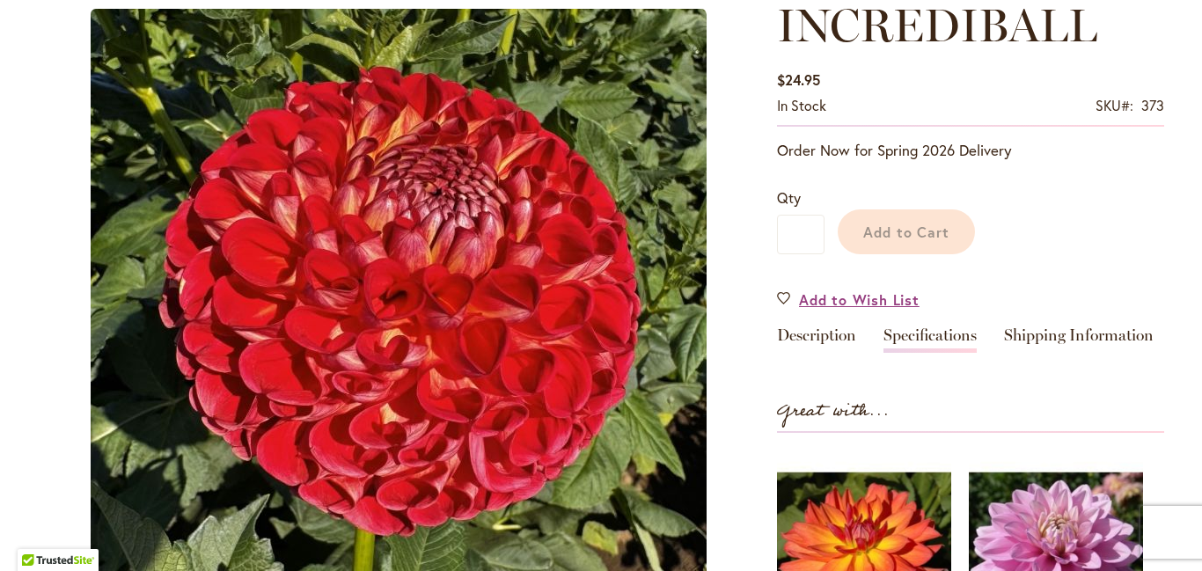
click at [960, 351] on link "Specifications" at bounding box center [929, 340] width 93 height 26
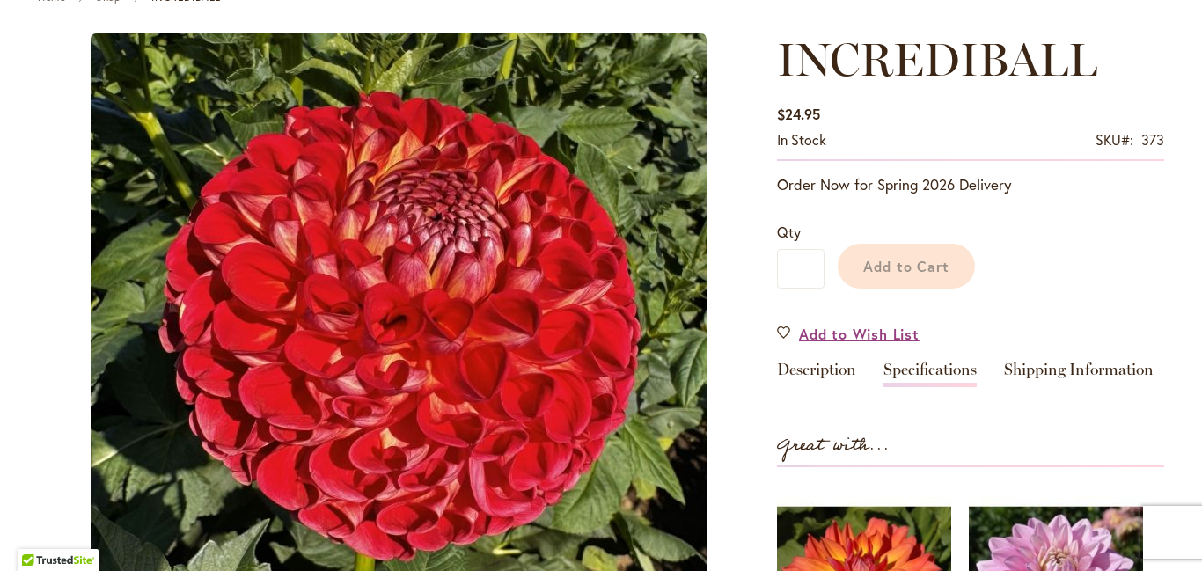
scroll to position [258, 0]
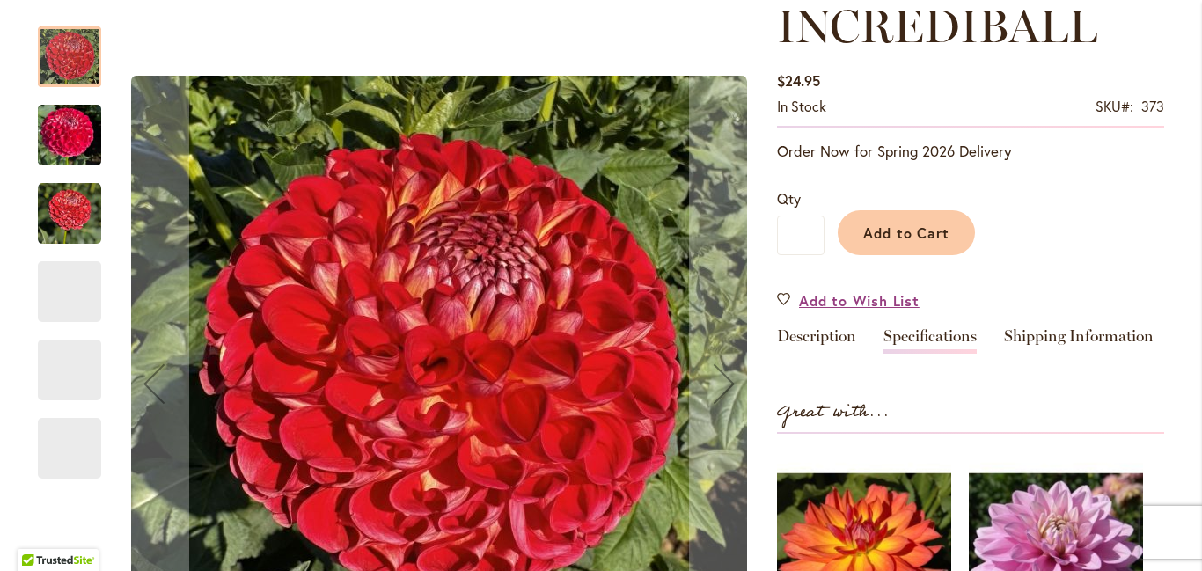
type input "**********"
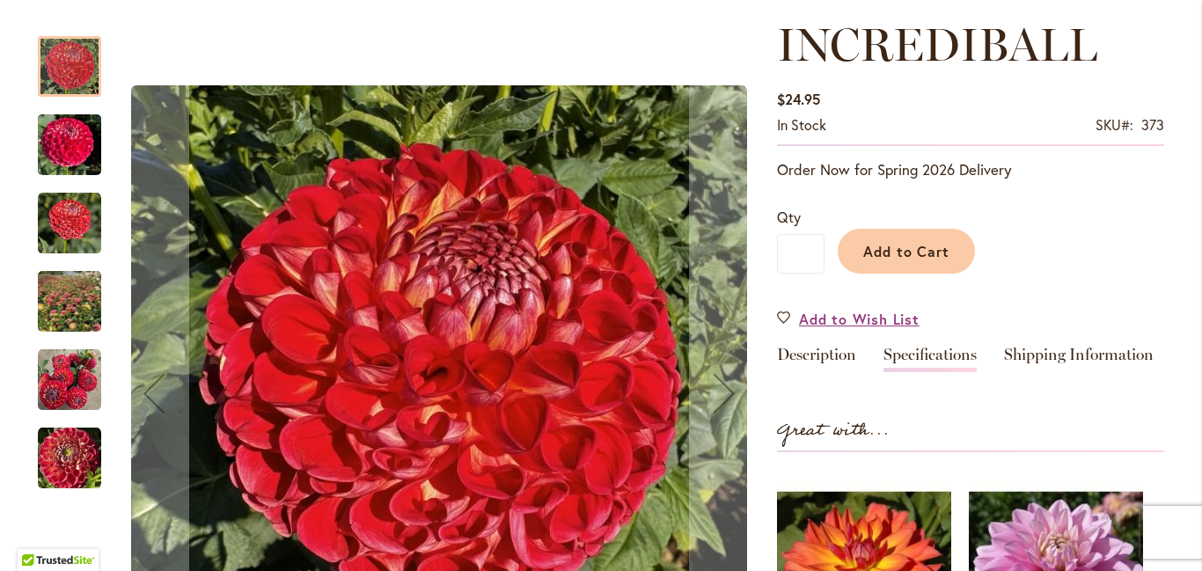
scroll to position [240, 0]
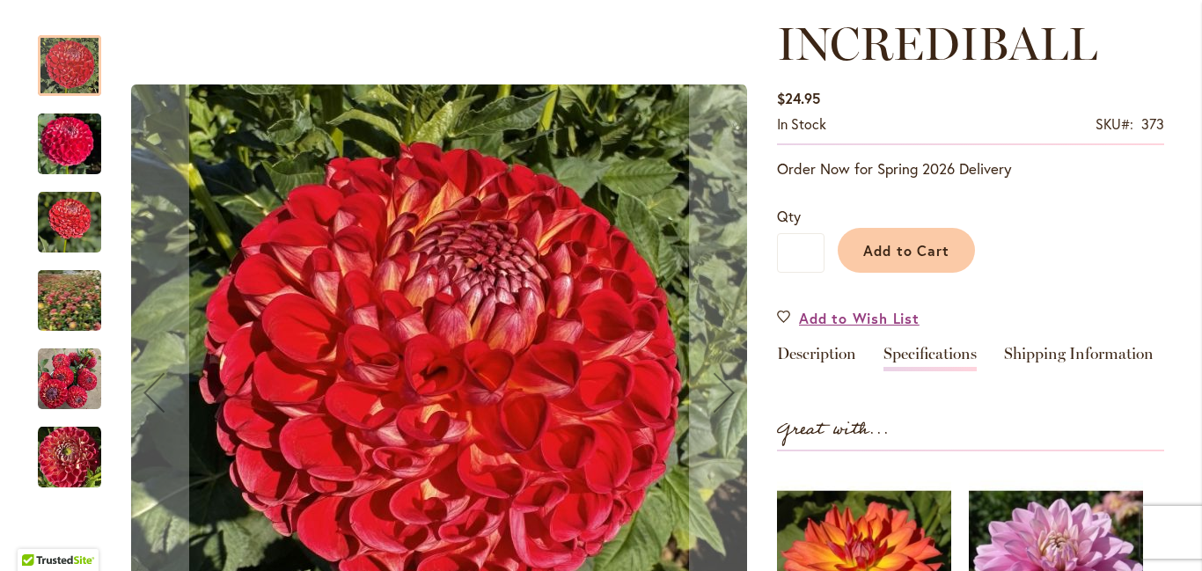
click at [69, 153] on img "INCREDIBALL" at bounding box center [69, 144] width 63 height 84
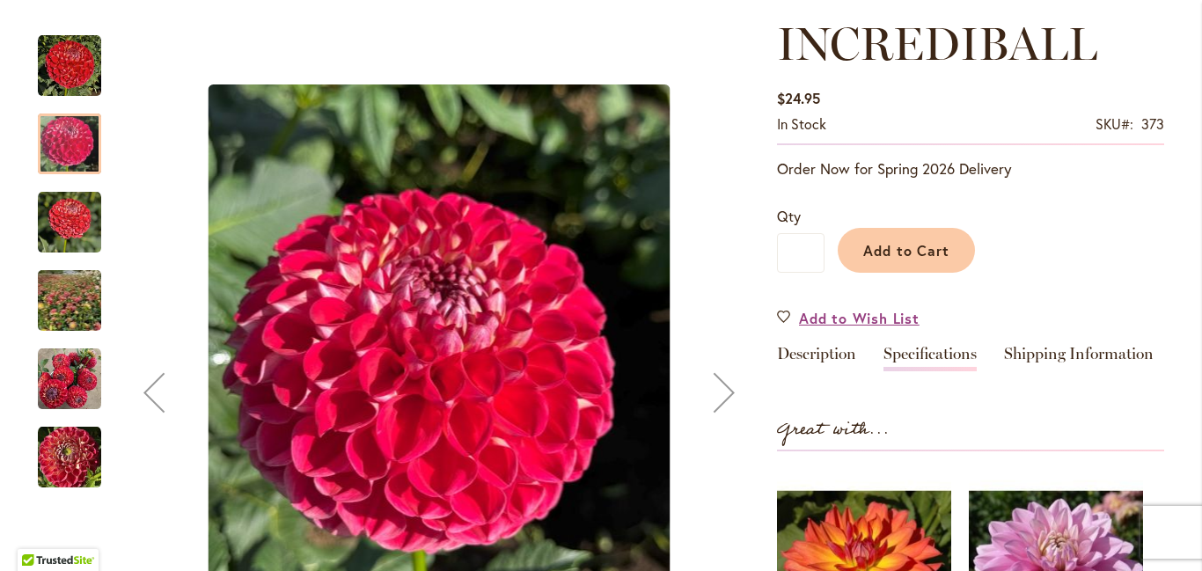
click at [64, 223] on img "INCREDIBALL" at bounding box center [69, 222] width 63 height 63
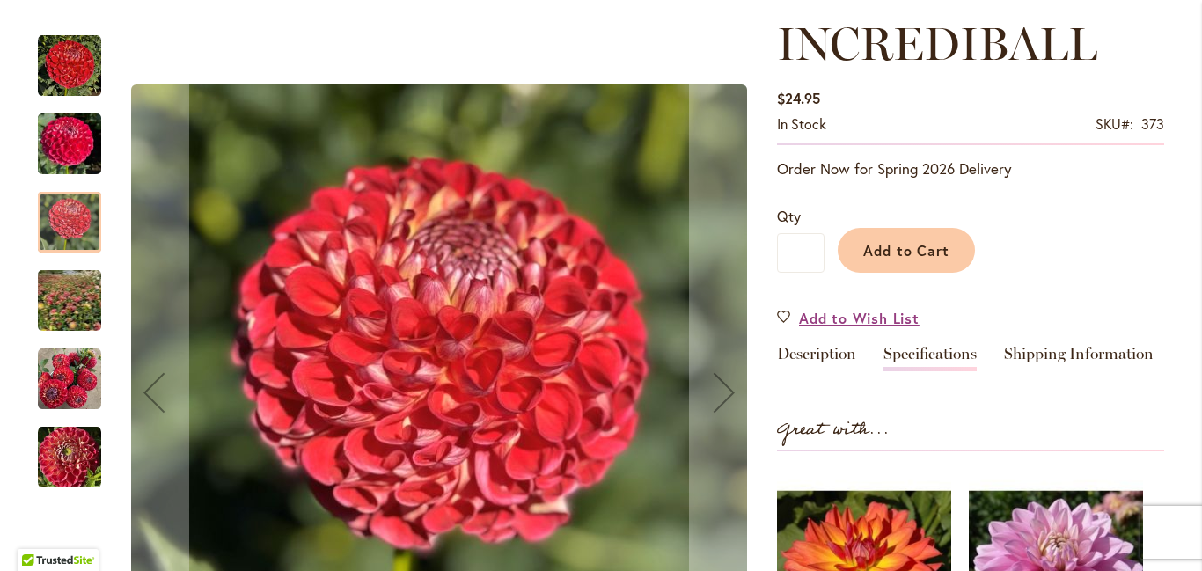
click at [62, 325] on img "INCREDIBALL" at bounding box center [70, 300] width 124 height 121
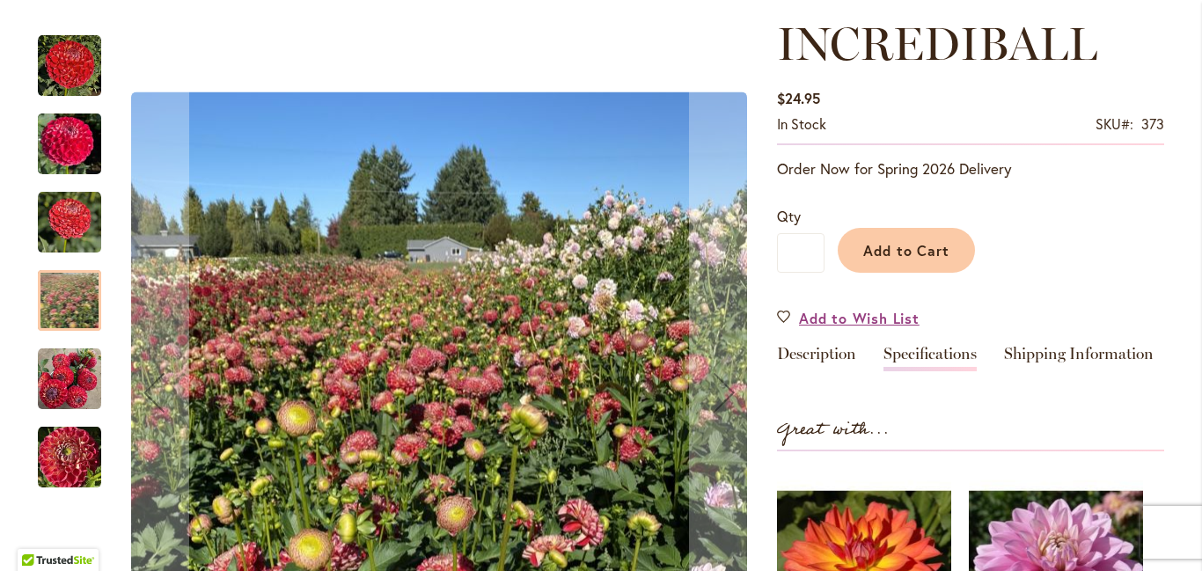
click at [65, 376] on img "INCREDIBALL" at bounding box center [69, 378] width 63 height 63
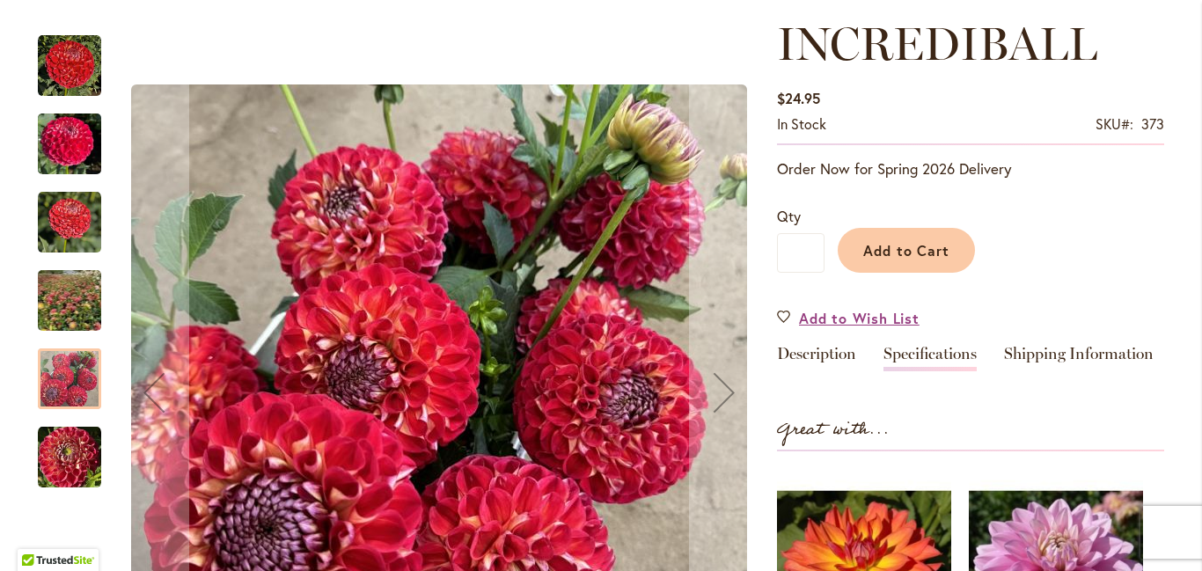
click at [63, 465] on img "Incrediball" at bounding box center [69, 457] width 63 height 63
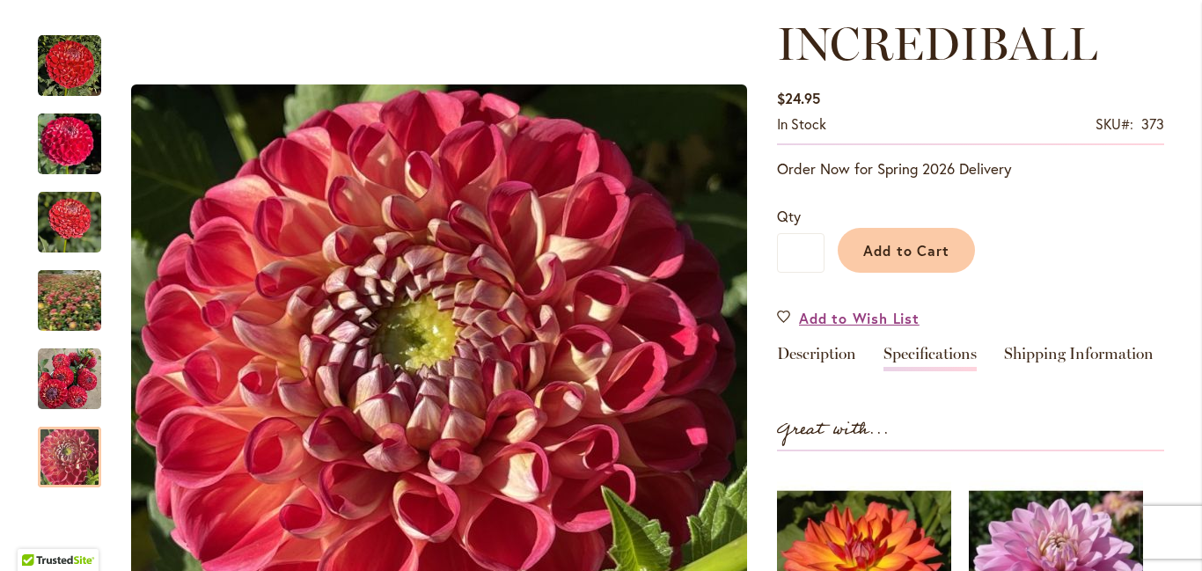
click at [931, 367] on link "Specifications" at bounding box center [929, 359] width 93 height 26
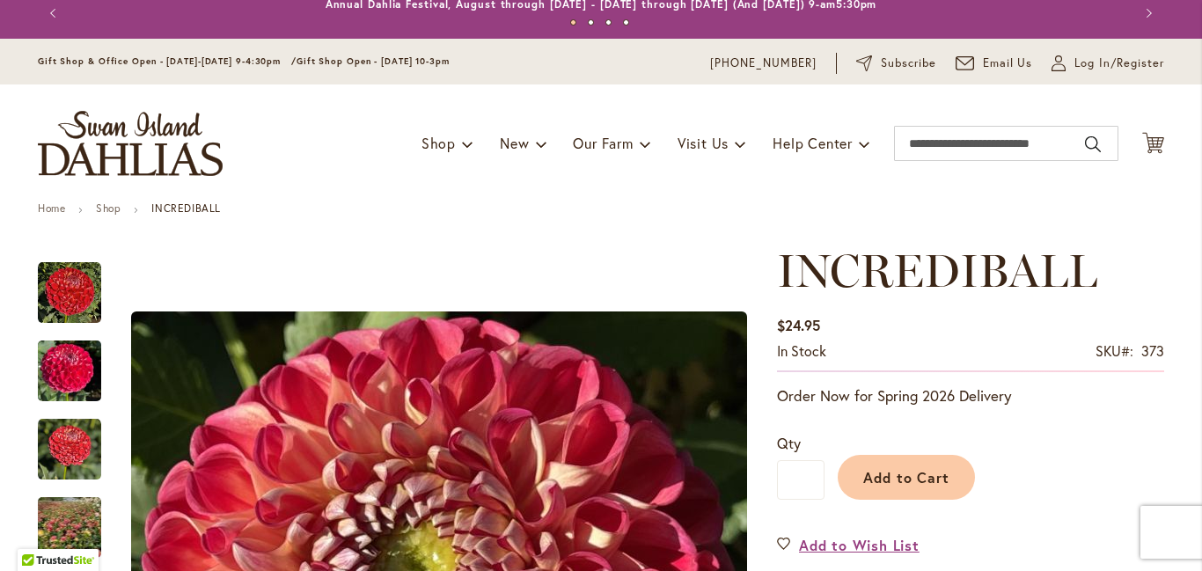
scroll to position [0, 0]
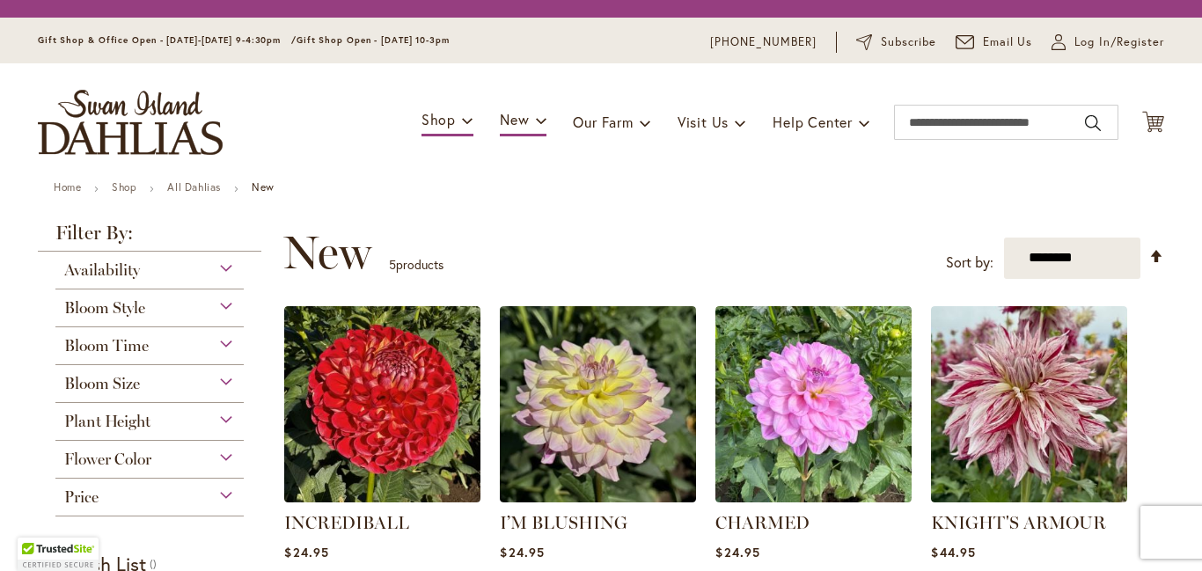
click at [327, 116] on div "Toggle Nav Shop Dahlia Tubers Collections Fresh Cut Dahlias Gardening Supplies …" at bounding box center [600, 122] width 1161 height 118
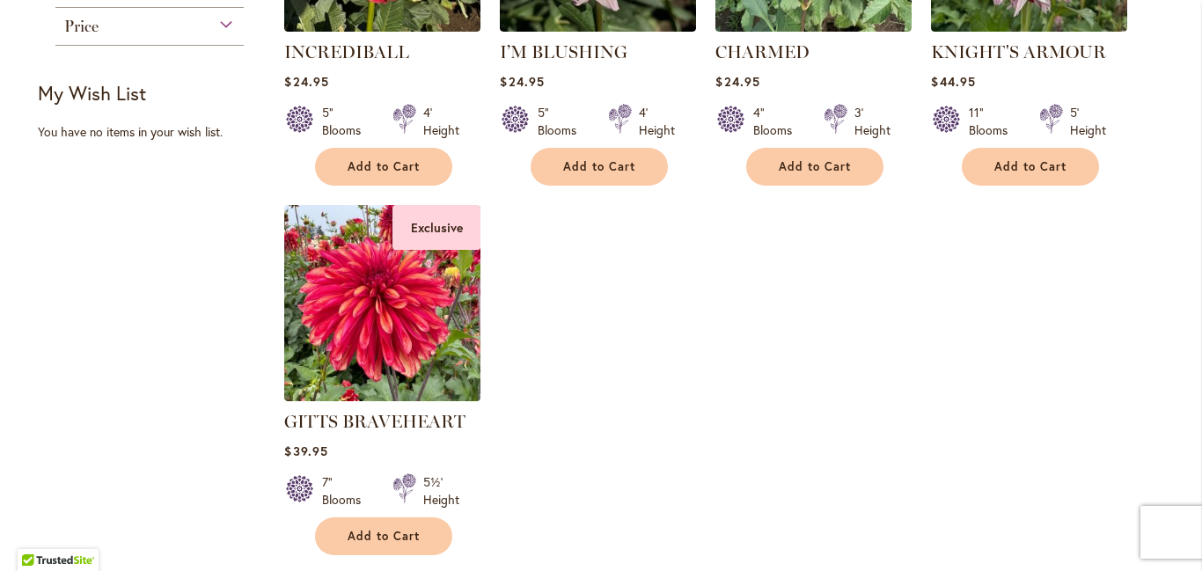
type input "**********"
